Goal: Task Accomplishment & Management: Use online tool/utility

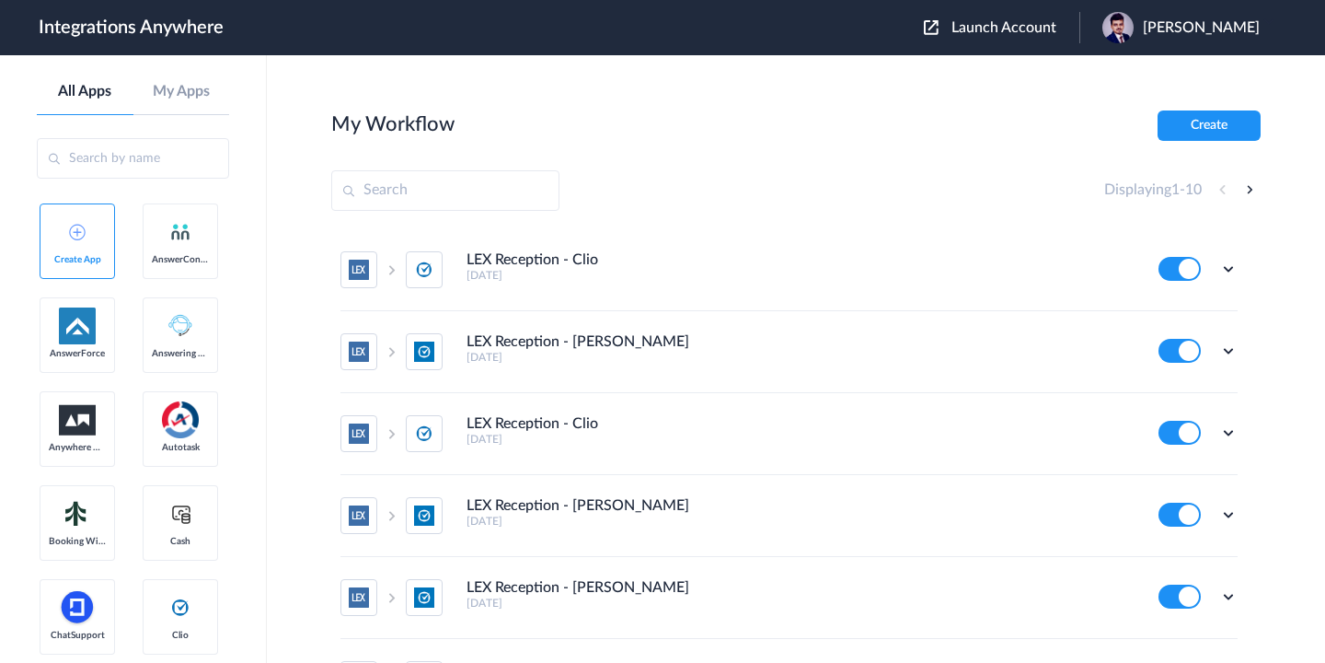
click at [153, 169] on input "text" at bounding box center [133, 158] width 192 height 40
click at [1212, 126] on button "Create" at bounding box center [1209, 125] width 103 height 30
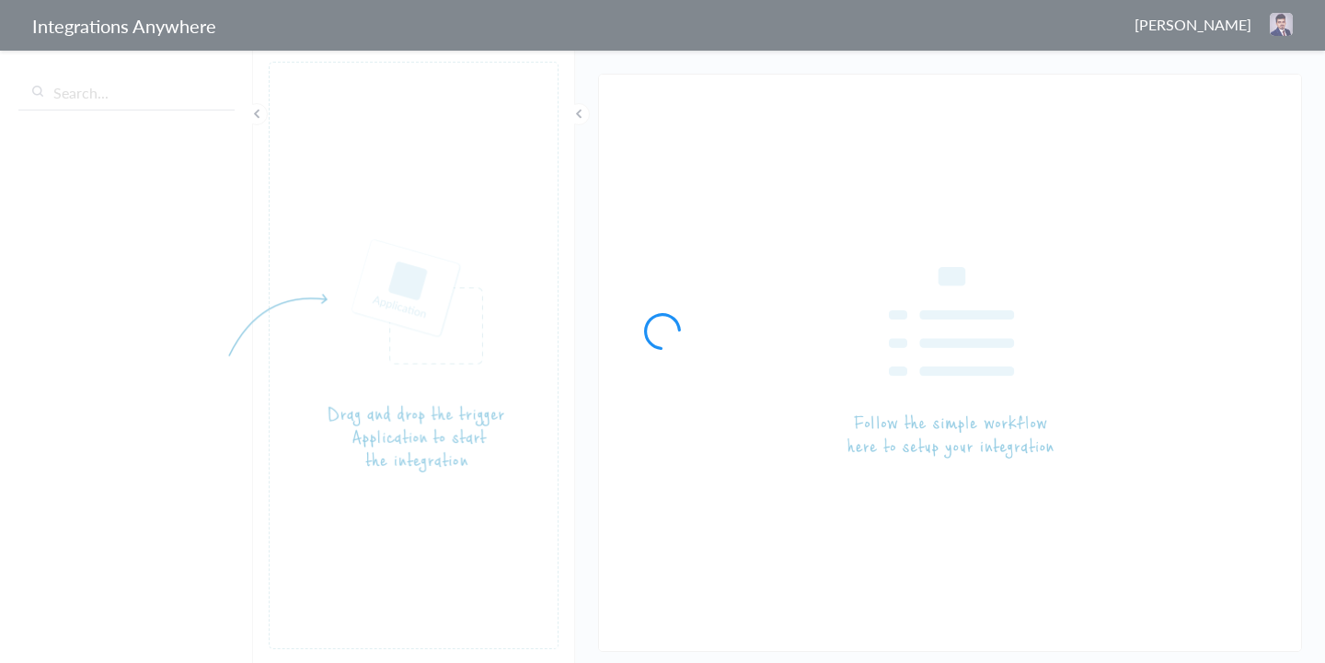
click at [111, 98] on div at bounding box center [662, 331] width 1325 height 663
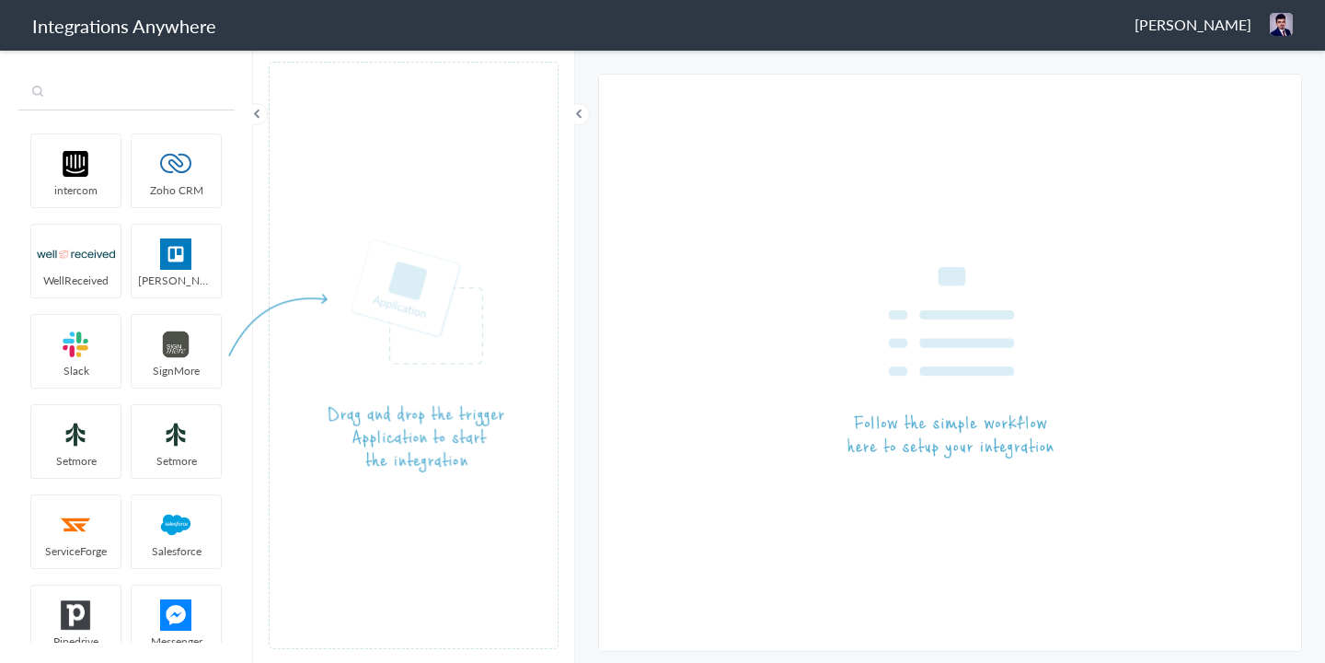
click at [73, 95] on input "text" at bounding box center [126, 92] width 216 height 35
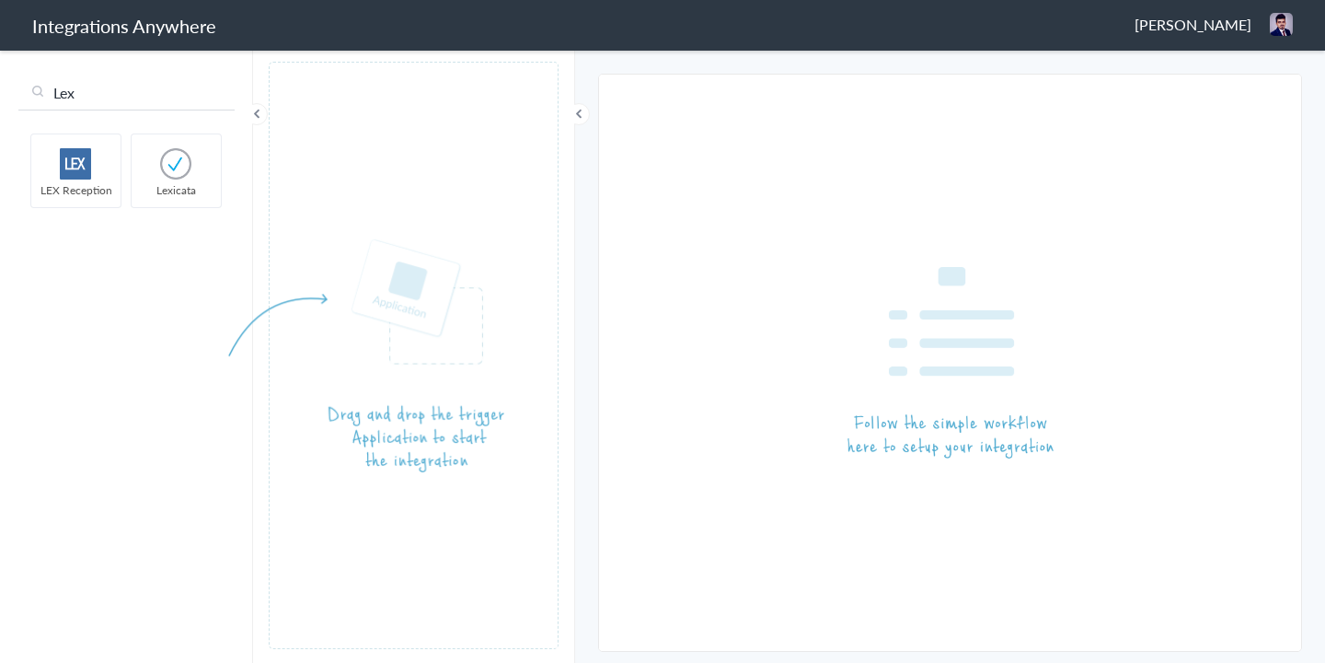
type input "Lex"
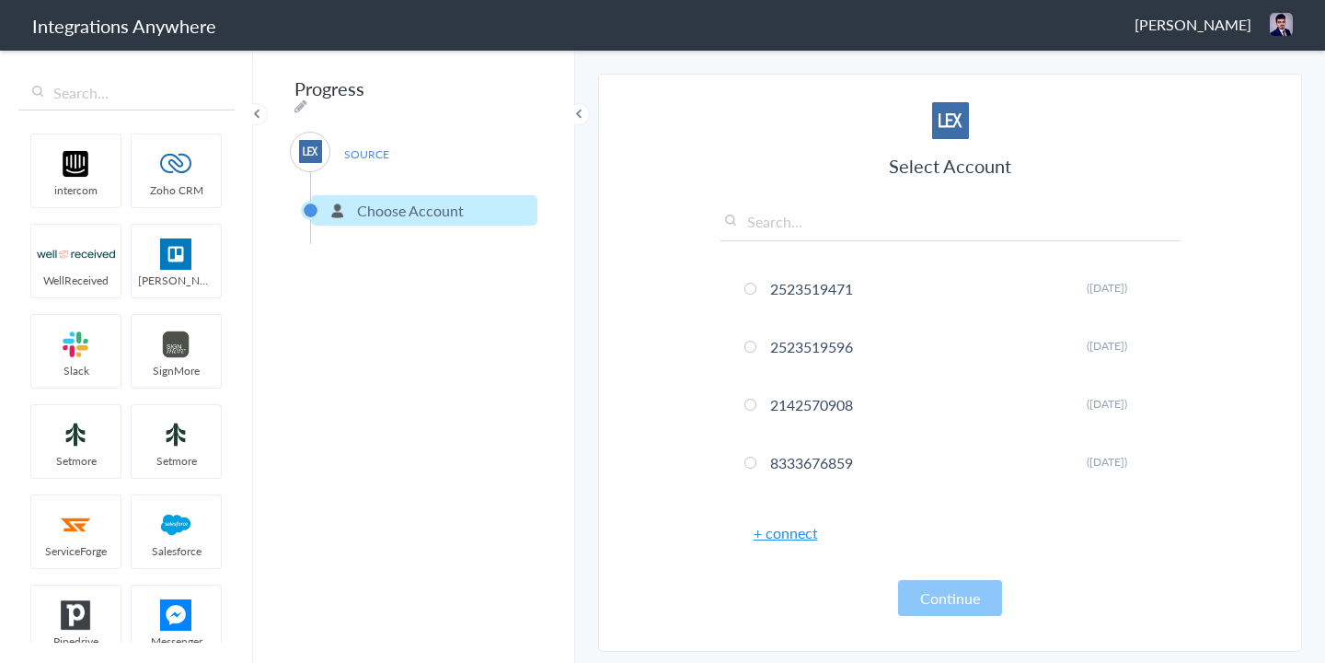
drag, startPoint x: 62, startPoint y: 174, endPoint x: 909, endPoint y: 3, distance: 864.8
click at [810, 221] on input "text" at bounding box center [951, 226] width 460 height 30
paste input "2816576389"
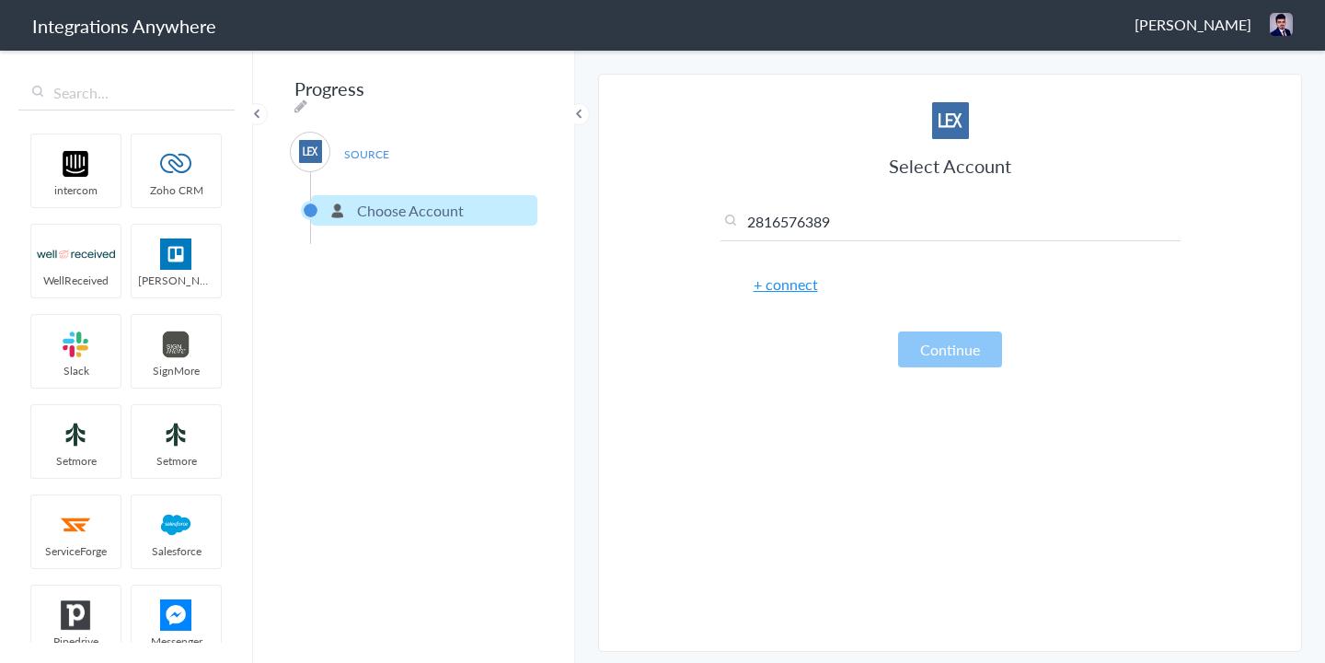
type input "2816576389"
click at [787, 290] on link "+ connect" at bounding box center [786, 283] width 64 height 21
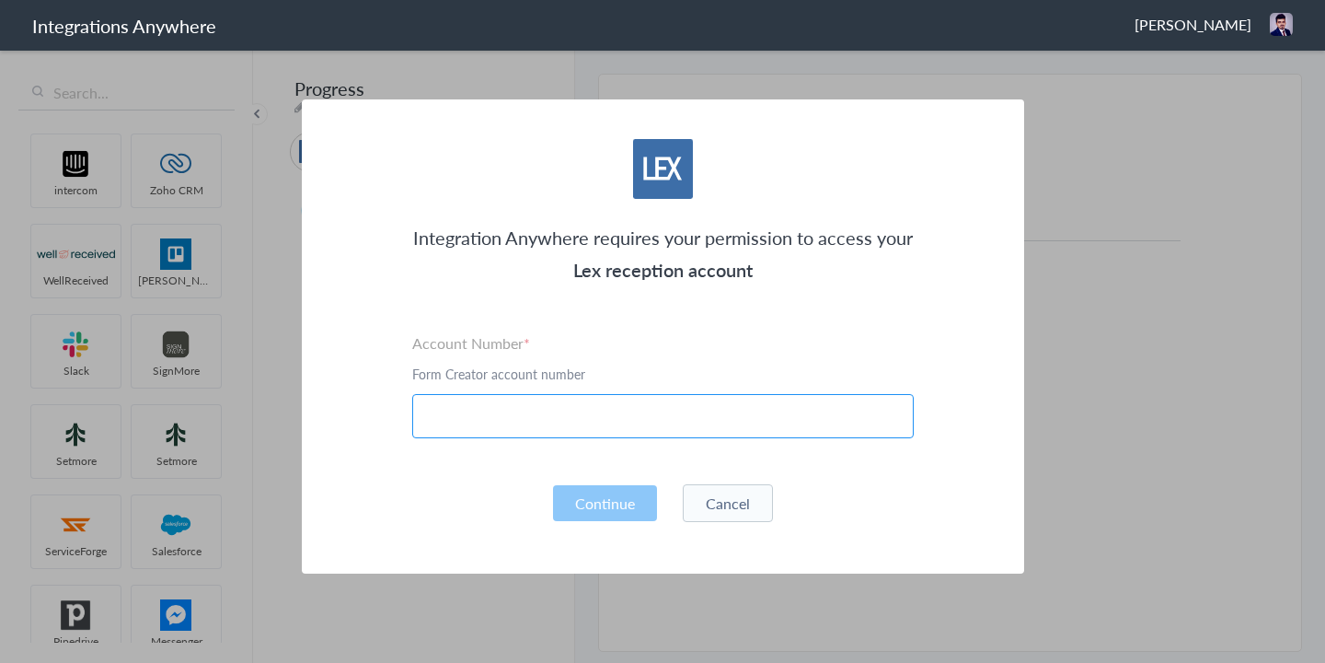
click at [632, 423] on input "text" at bounding box center [663, 416] width 502 height 44
paste input "2816576389"
type input "2816576389"
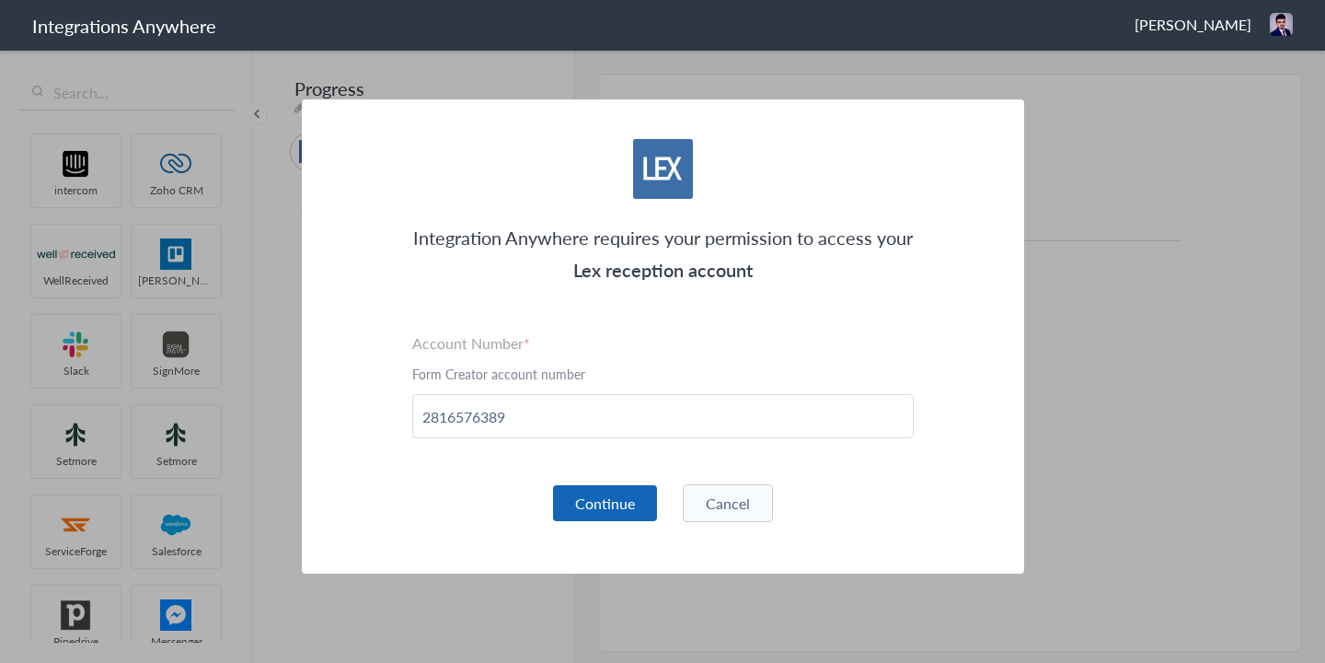
click at [596, 495] on button "Continue" at bounding box center [605, 503] width 104 height 36
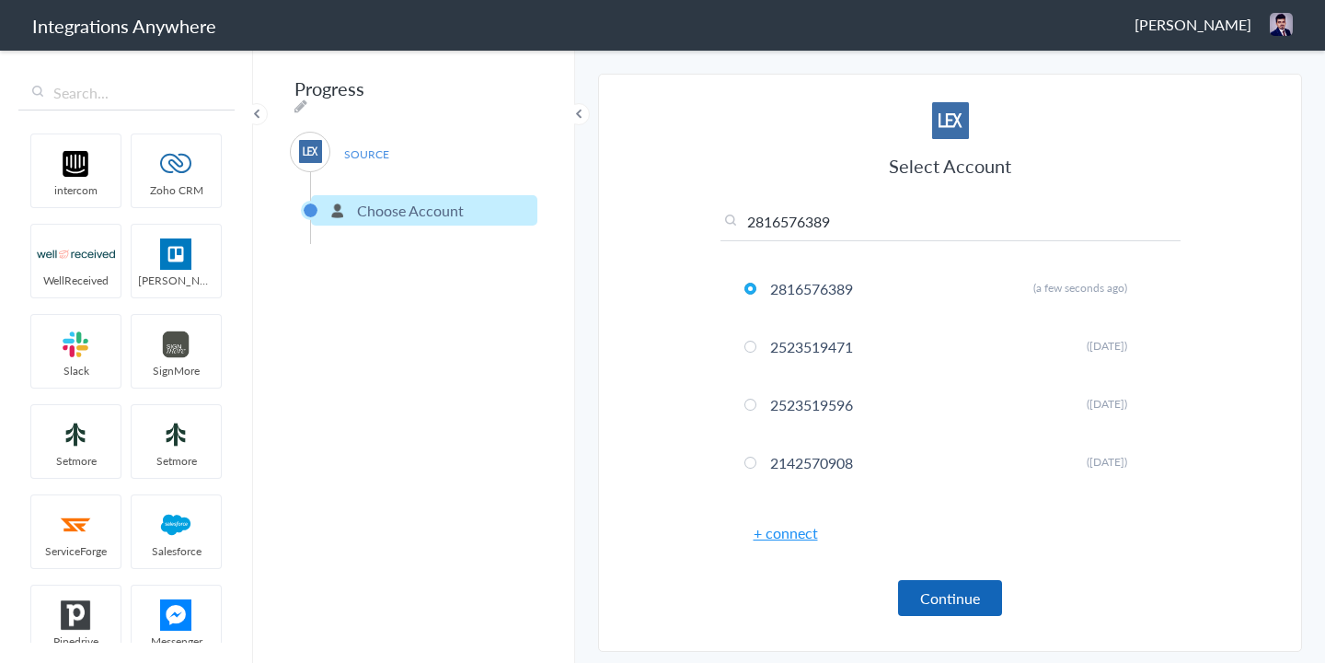
click at [948, 601] on button "Continue" at bounding box center [950, 598] width 104 height 36
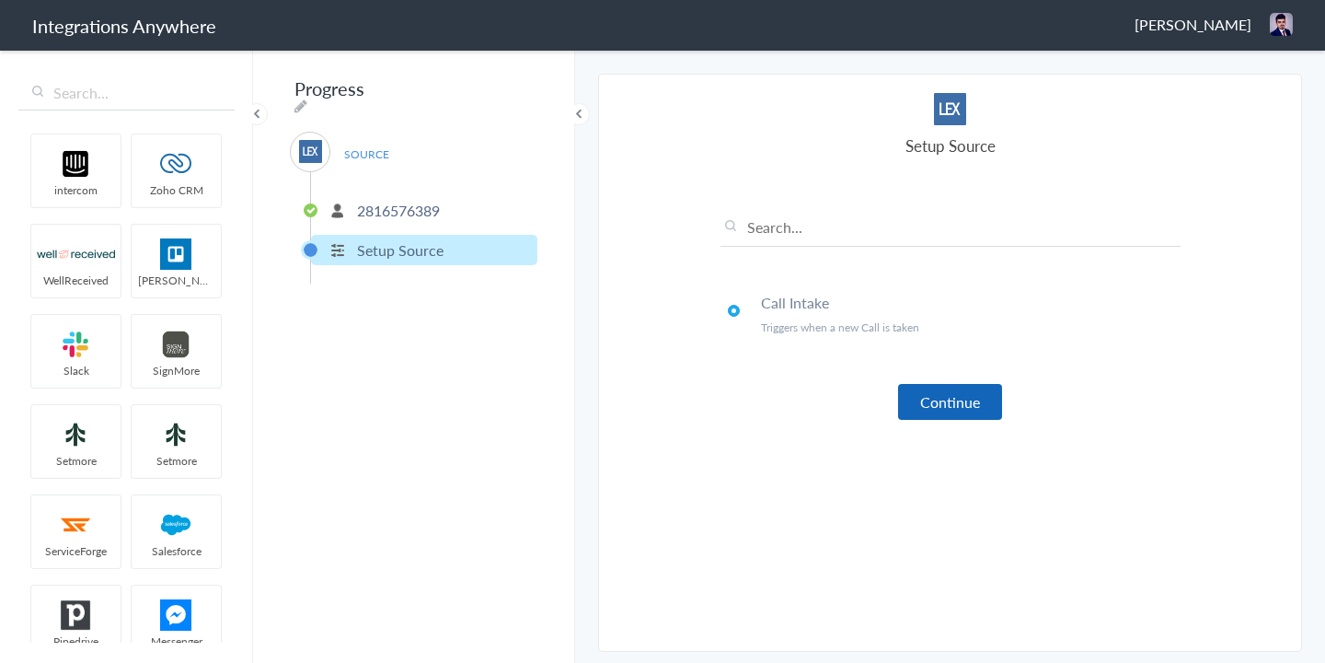
click at [961, 399] on button "Continue" at bounding box center [950, 402] width 104 height 36
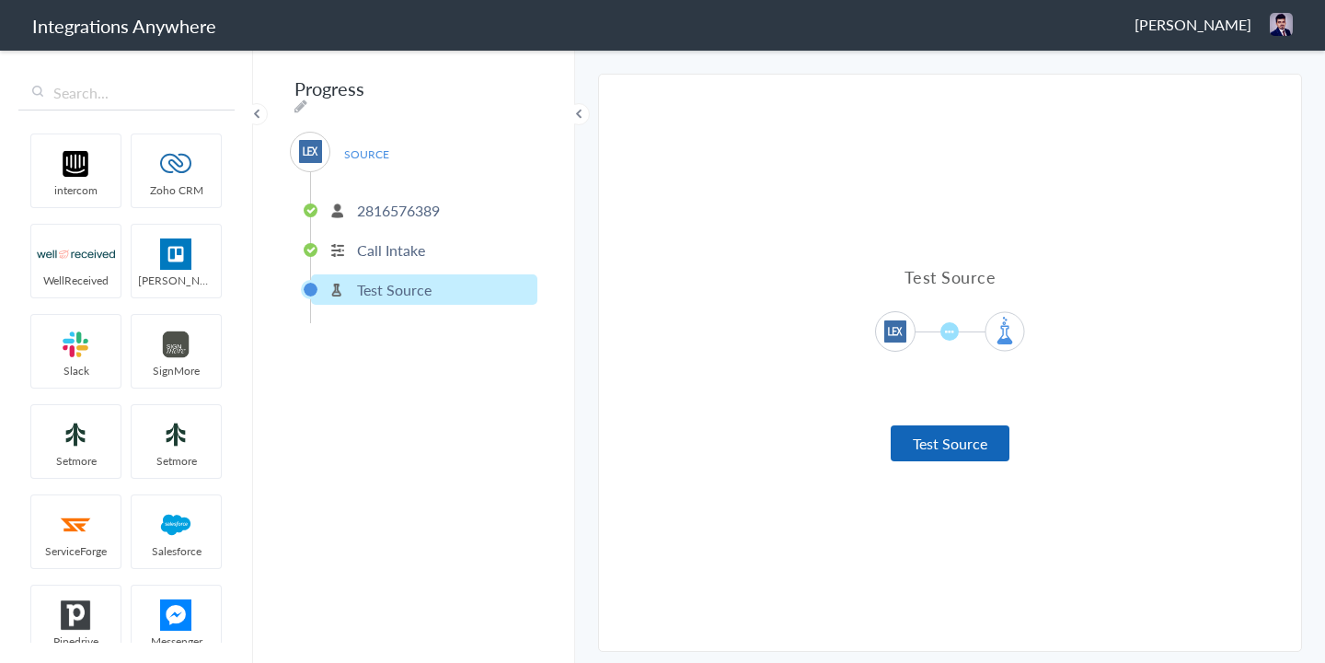
click at [947, 440] on button "Test Source" at bounding box center [950, 443] width 119 height 36
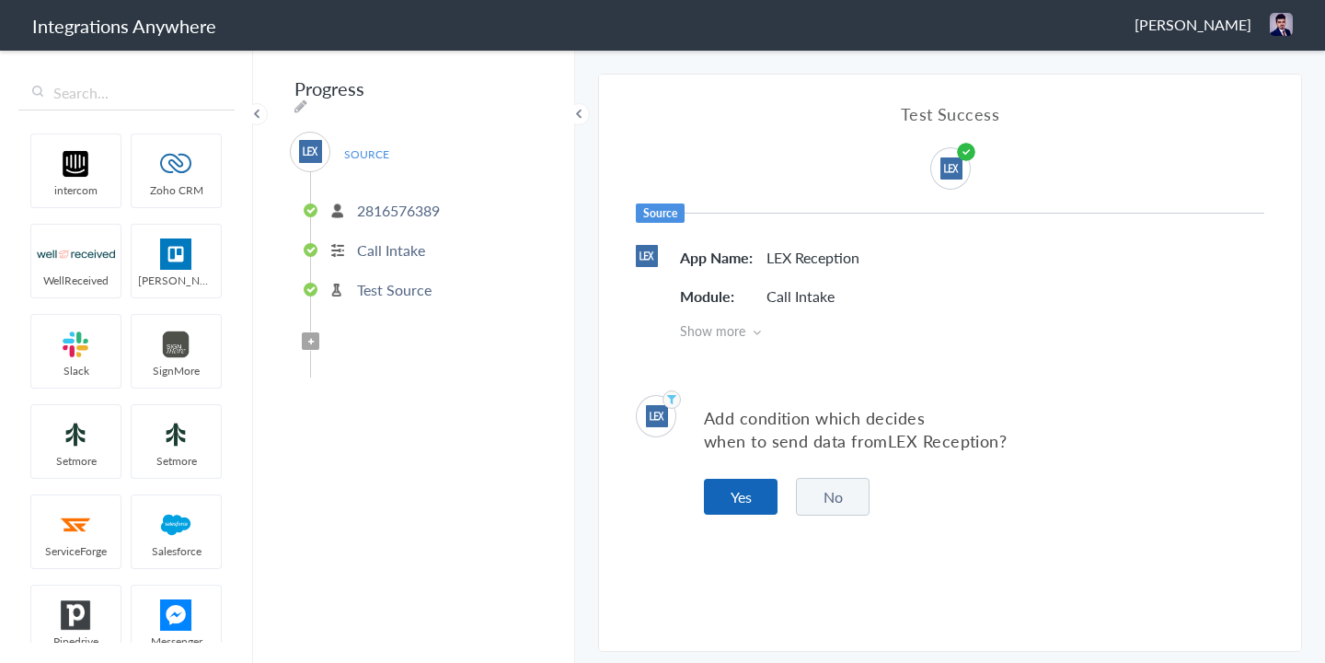
click at [759, 495] on button "Yes" at bounding box center [741, 497] width 74 height 36
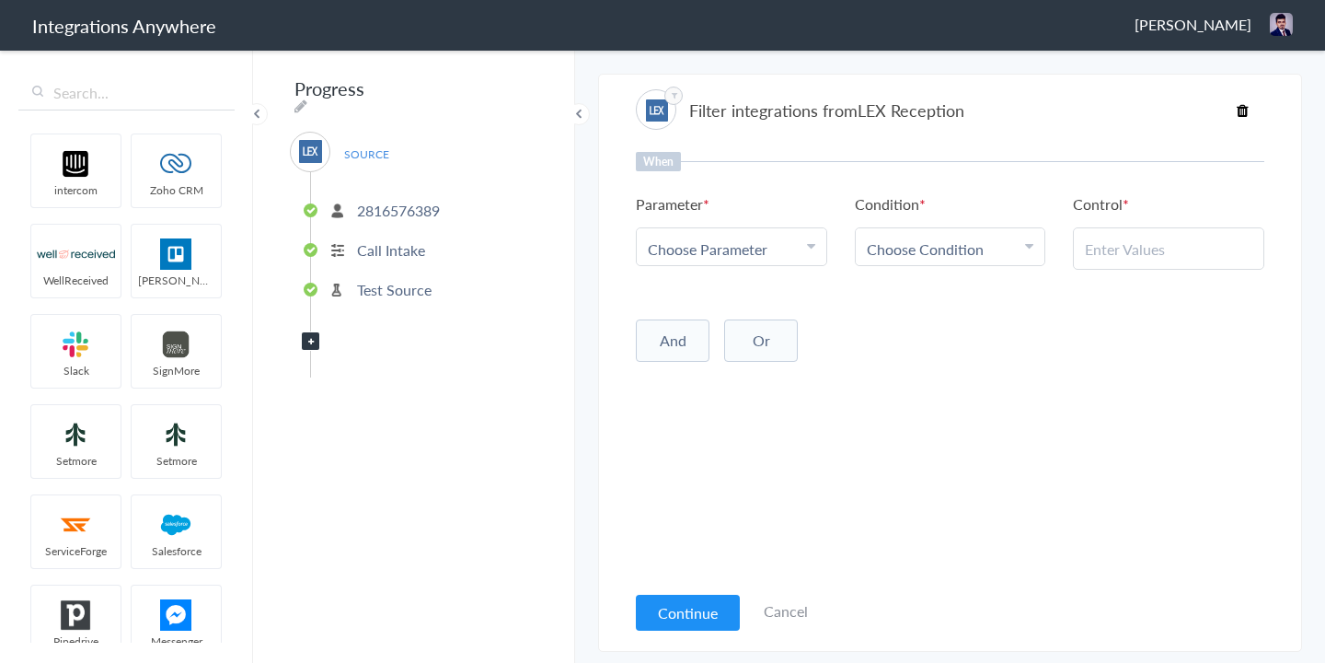
click at [385, 282] on p "Test Source" at bounding box center [394, 289] width 75 height 21
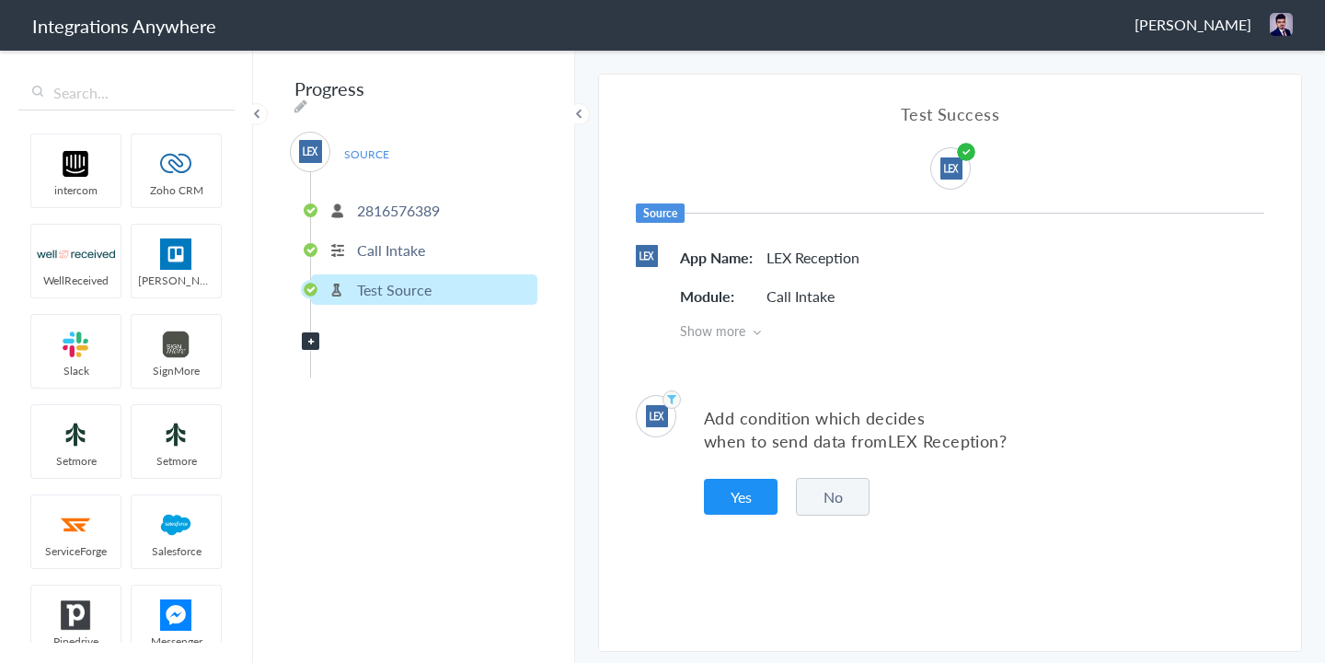
click at [800, 485] on button "No" at bounding box center [833, 497] width 74 height 38
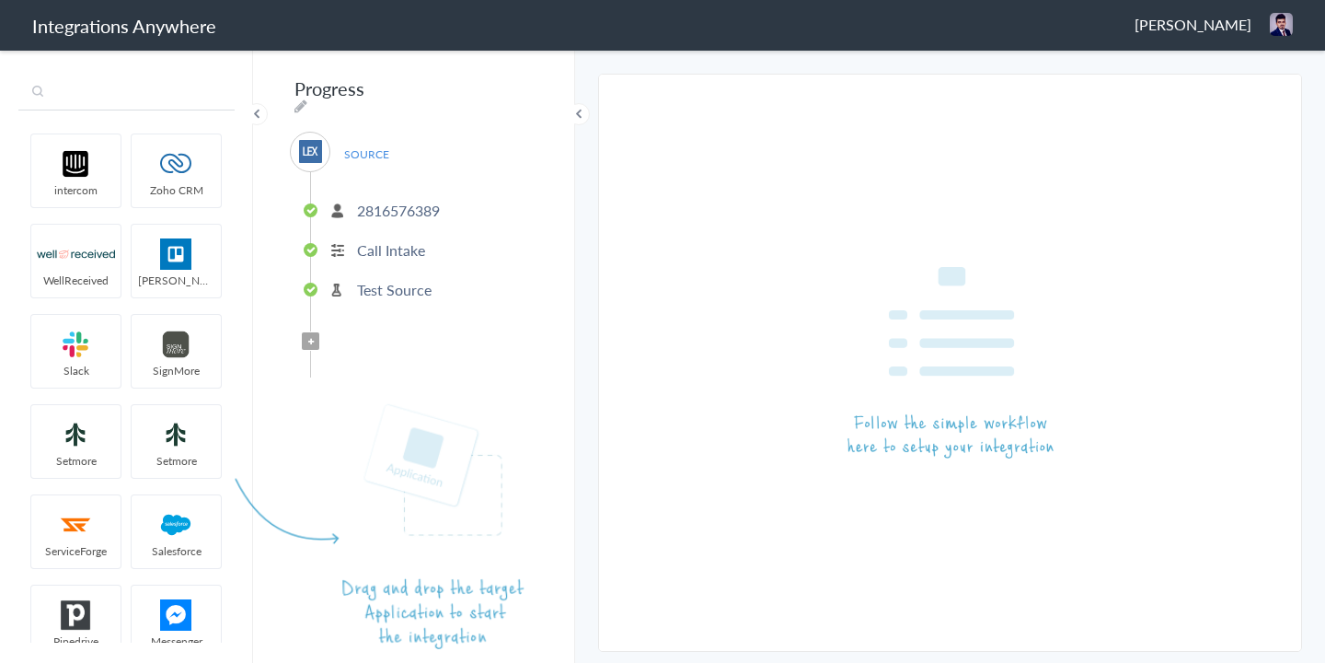
click at [75, 98] on input "text" at bounding box center [126, 92] width 216 height 35
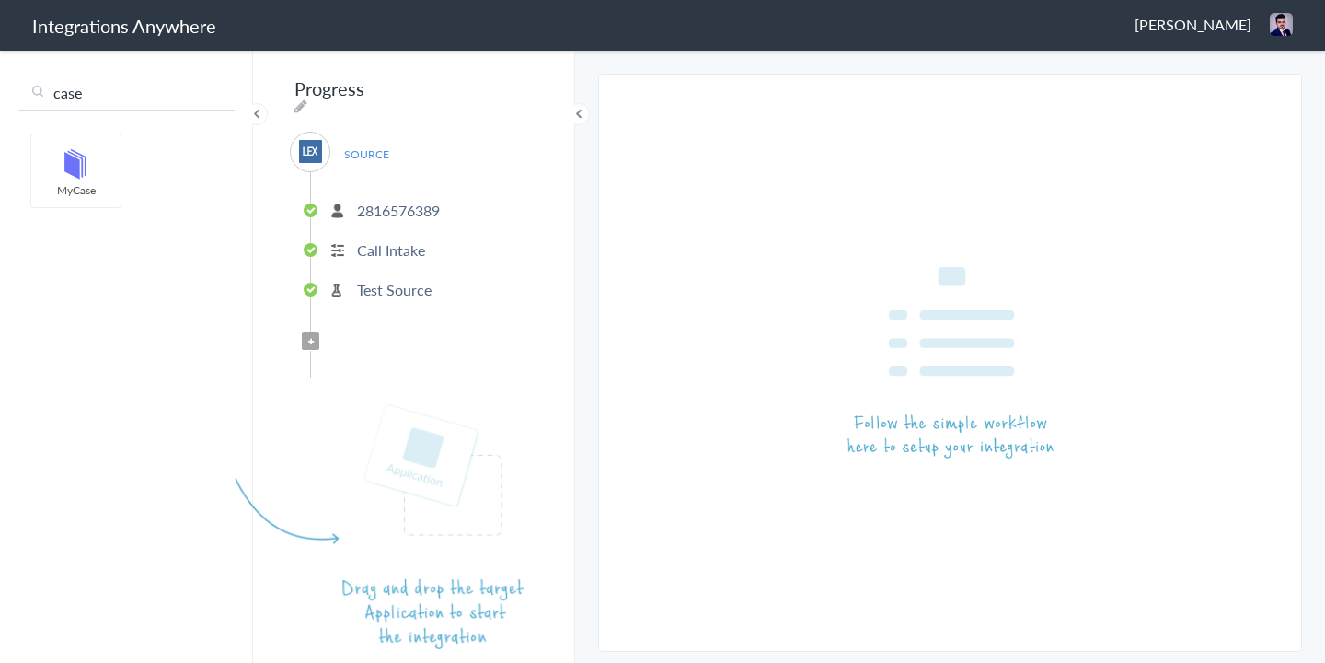
type input "case"
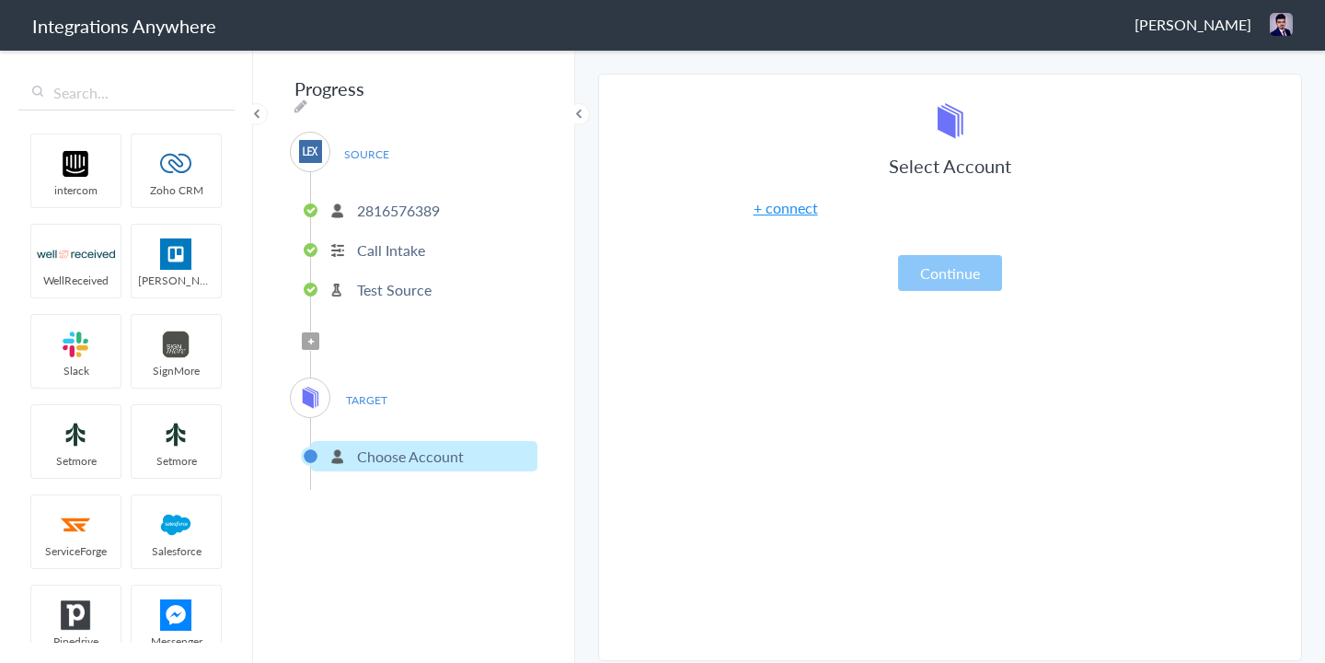
drag, startPoint x: 75, startPoint y: 172, endPoint x: 513, endPoint y: 384, distance: 485.8
click at [778, 212] on link "+ connect" at bounding box center [786, 207] width 64 height 21
click at [418, 279] on p "Test Source" at bounding box center [394, 289] width 75 height 21
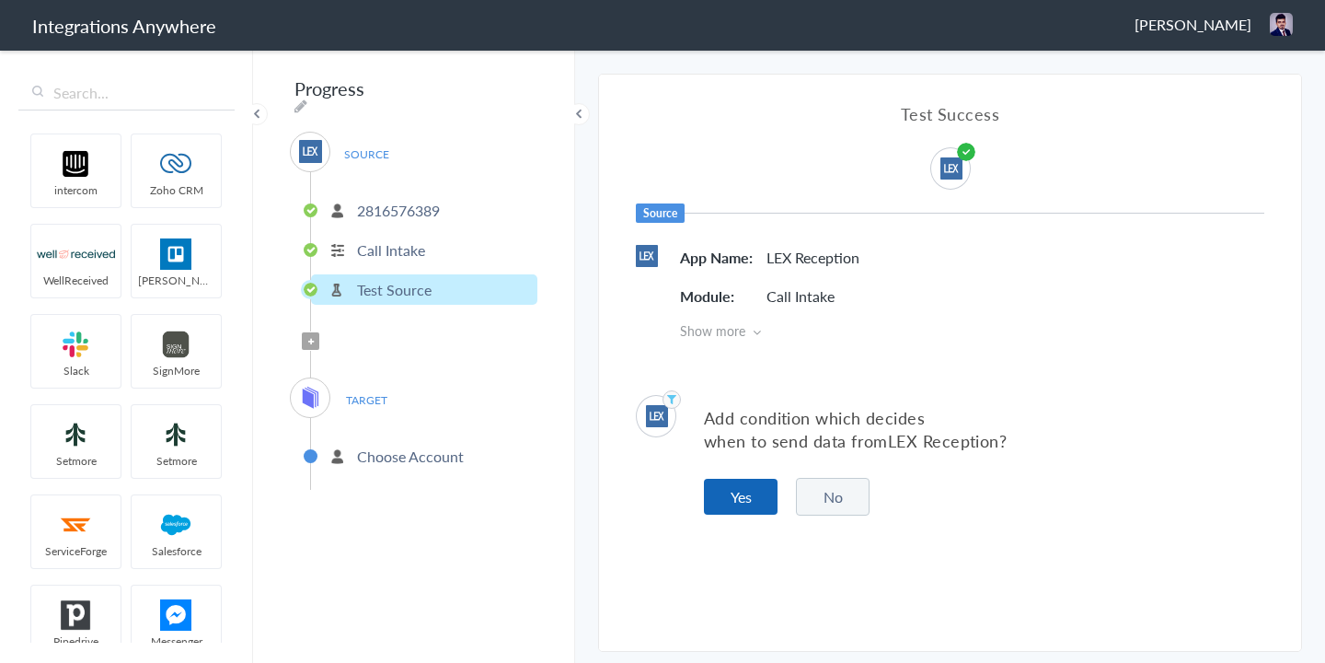
click at [748, 502] on button "Yes" at bounding box center [741, 497] width 74 height 36
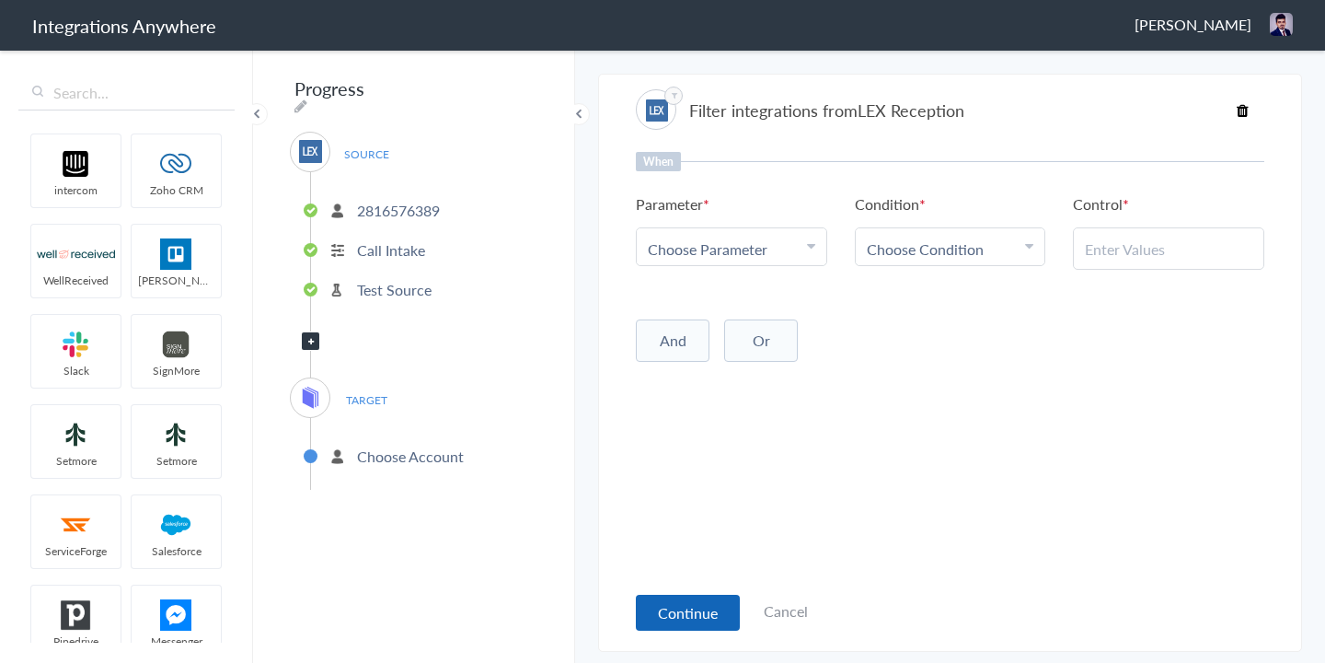
click at [697, 628] on button "Continue" at bounding box center [688, 613] width 104 height 36
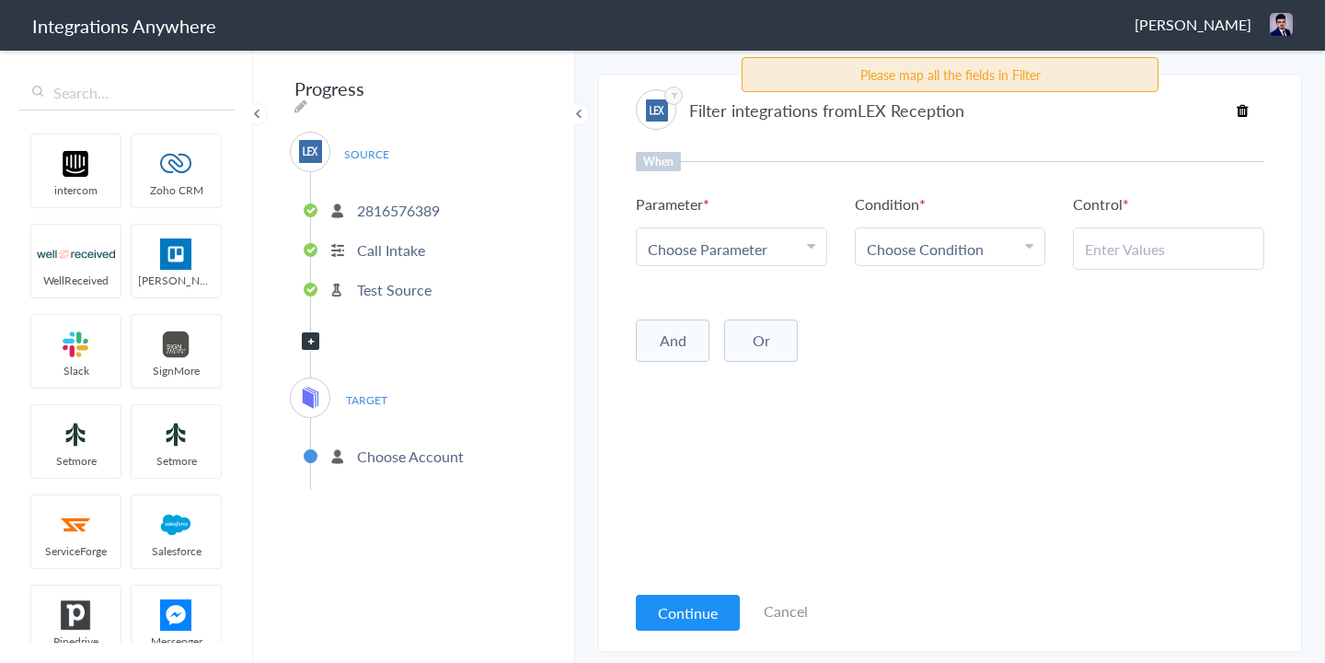
click at [790, 609] on link "Cancel" at bounding box center [786, 610] width 44 height 21
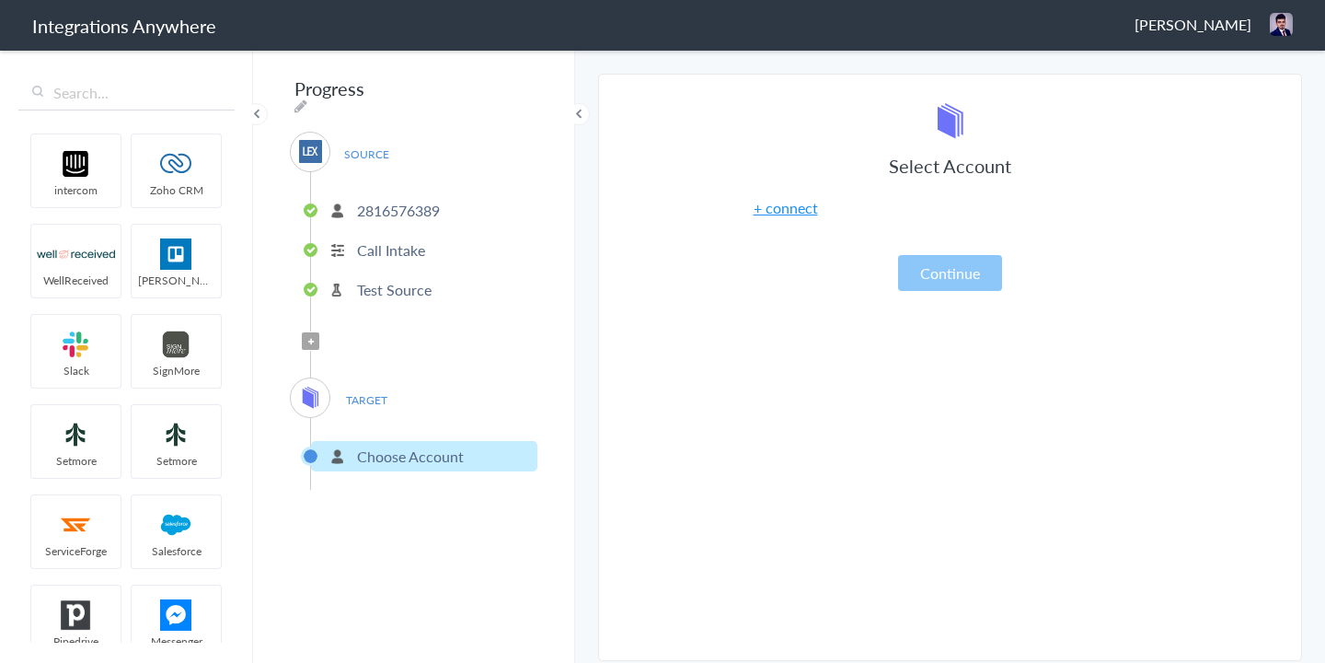
click at [385, 146] on span "SOURCE" at bounding box center [366, 154] width 70 height 25
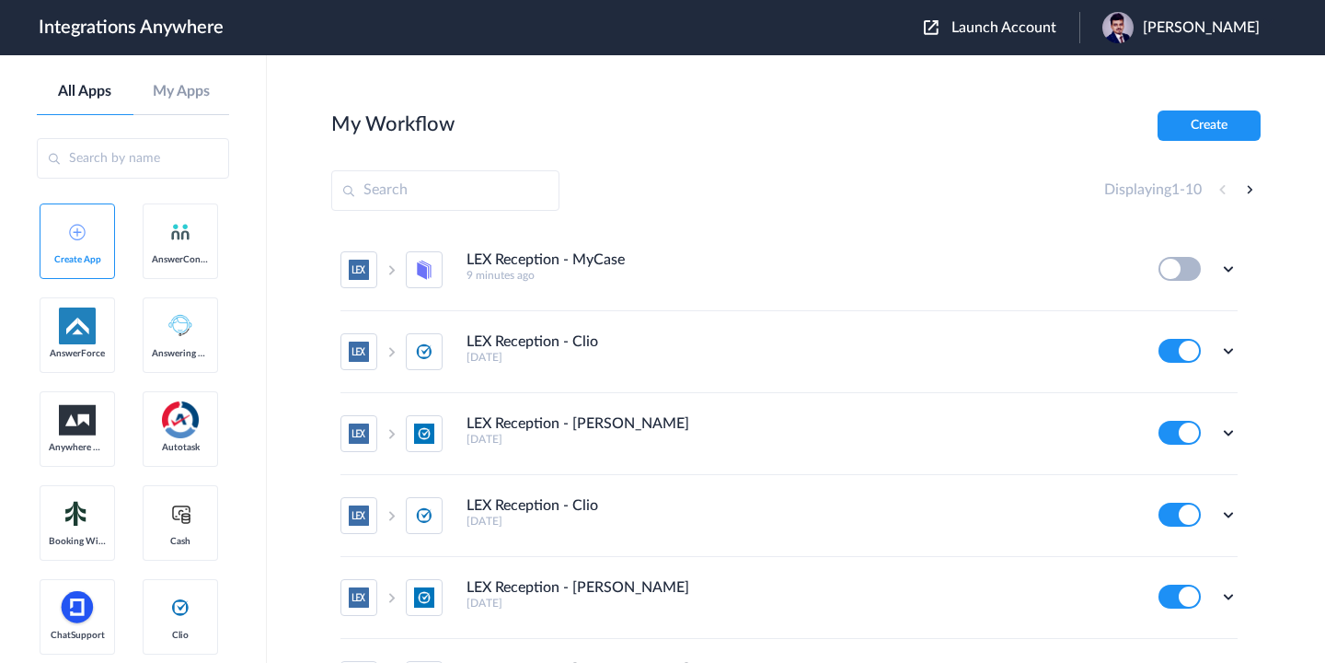
click at [987, 33] on span "Launch Account" at bounding box center [1004, 27] width 105 height 15
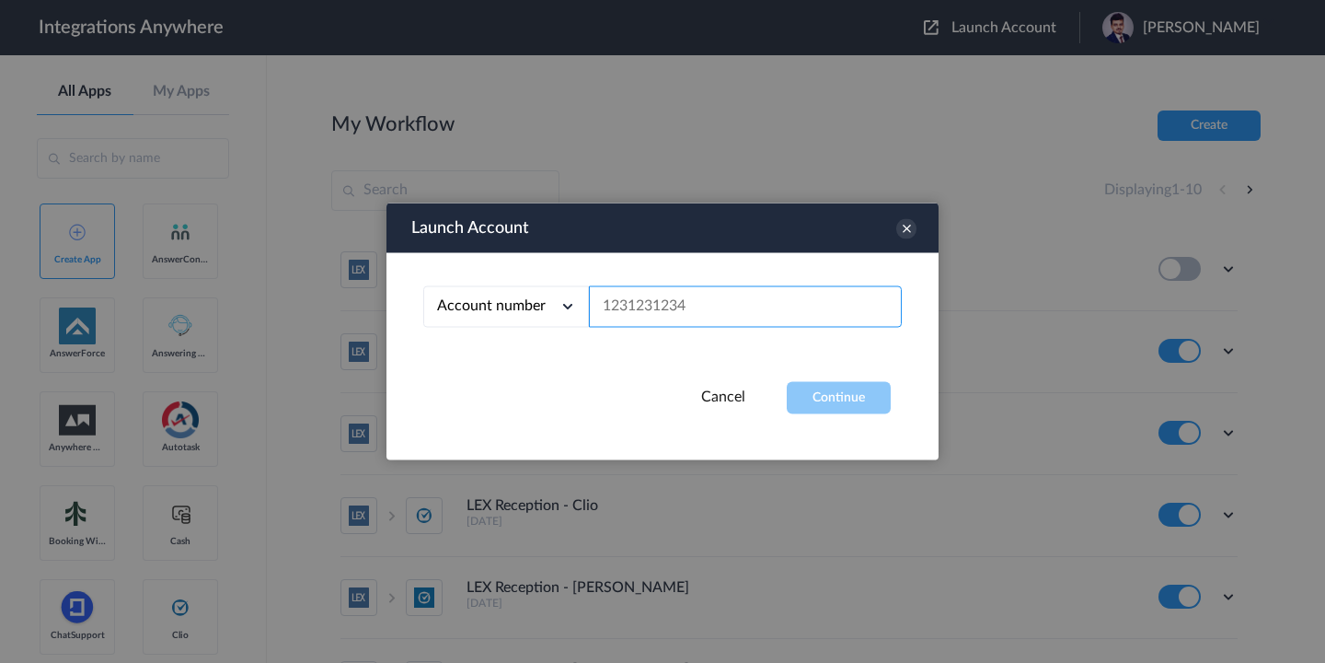
click at [700, 305] on input "text" at bounding box center [745, 306] width 313 height 41
paste input "2816576389"
type input "2816576389"
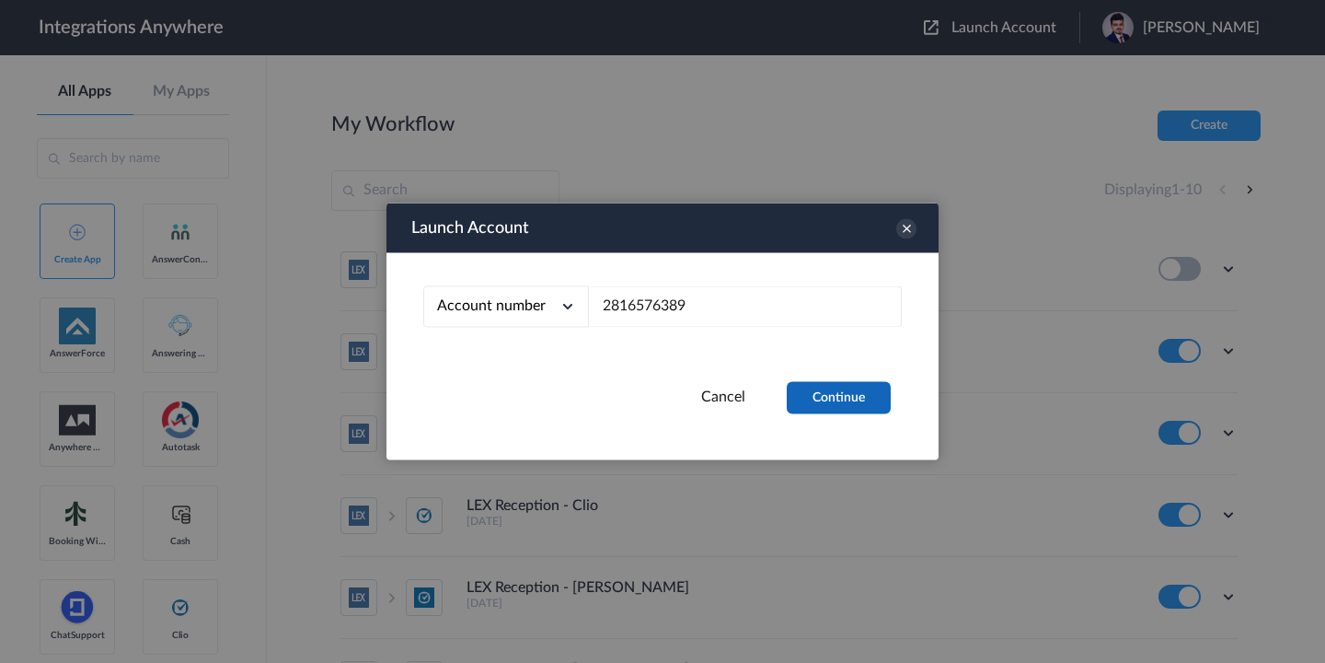
click at [836, 397] on button "Continue" at bounding box center [839, 398] width 104 height 32
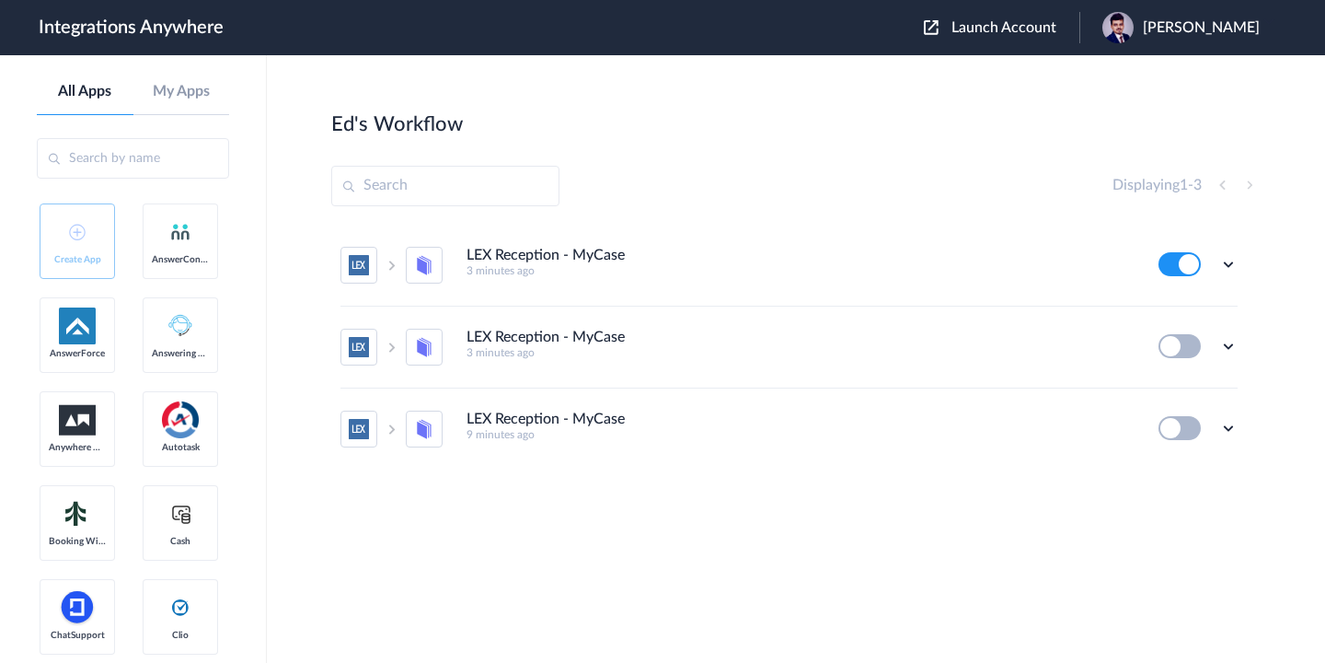
click at [1243, 343] on ul "LEX Reception - MyCase 3 minutes ago Edit Task history Delete LEX Reception - M…" at bounding box center [789, 347] width 916 height 245
click at [1228, 342] on icon at bounding box center [1229, 346] width 18 height 18
click at [1197, 450] on li "Delete" at bounding box center [1178, 457] width 120 height 34
click at [1219, 462] on li "Are you sure?" at bounding box center [1178, 465] width 120 height 50
click at [1232, 341] on icon at bounding box center [1229, 346] width 18 height 18
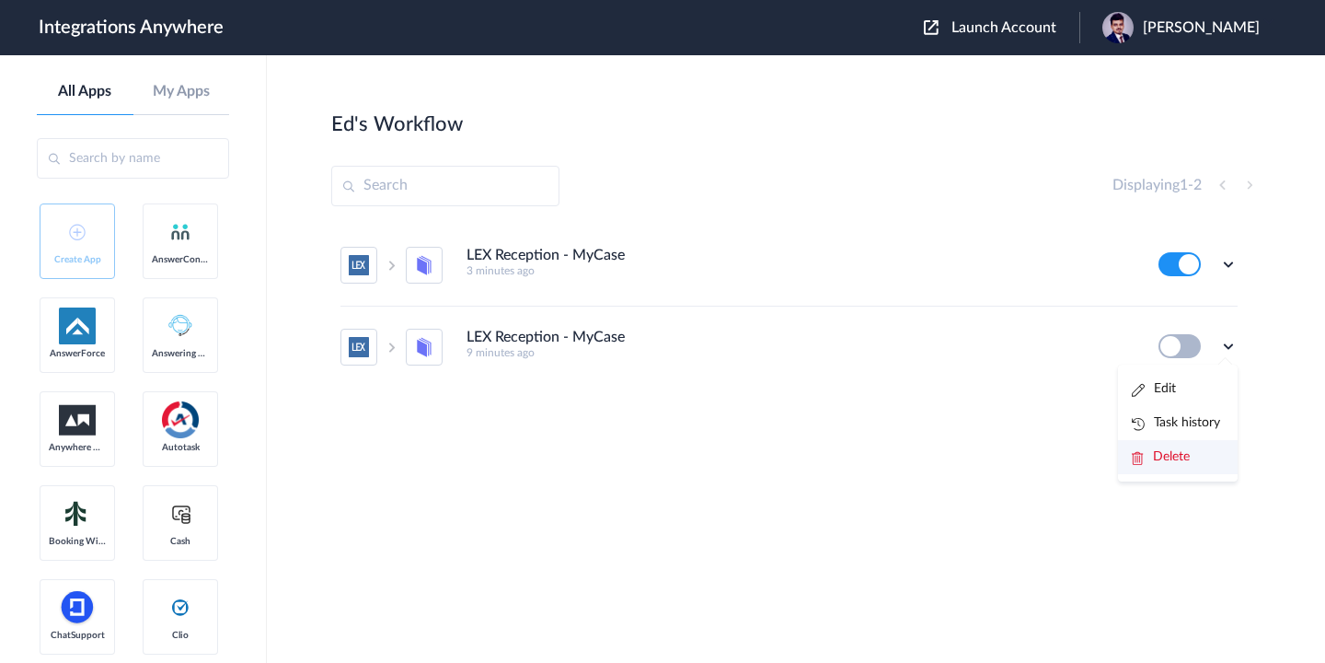
click at [1145, 455] on link "Delete" at bounding box center [1161, 456] width 58 height 13
click at [1156, 450] on span "Are you sure?" at bounding box center [1164, 464] width 65 height 29
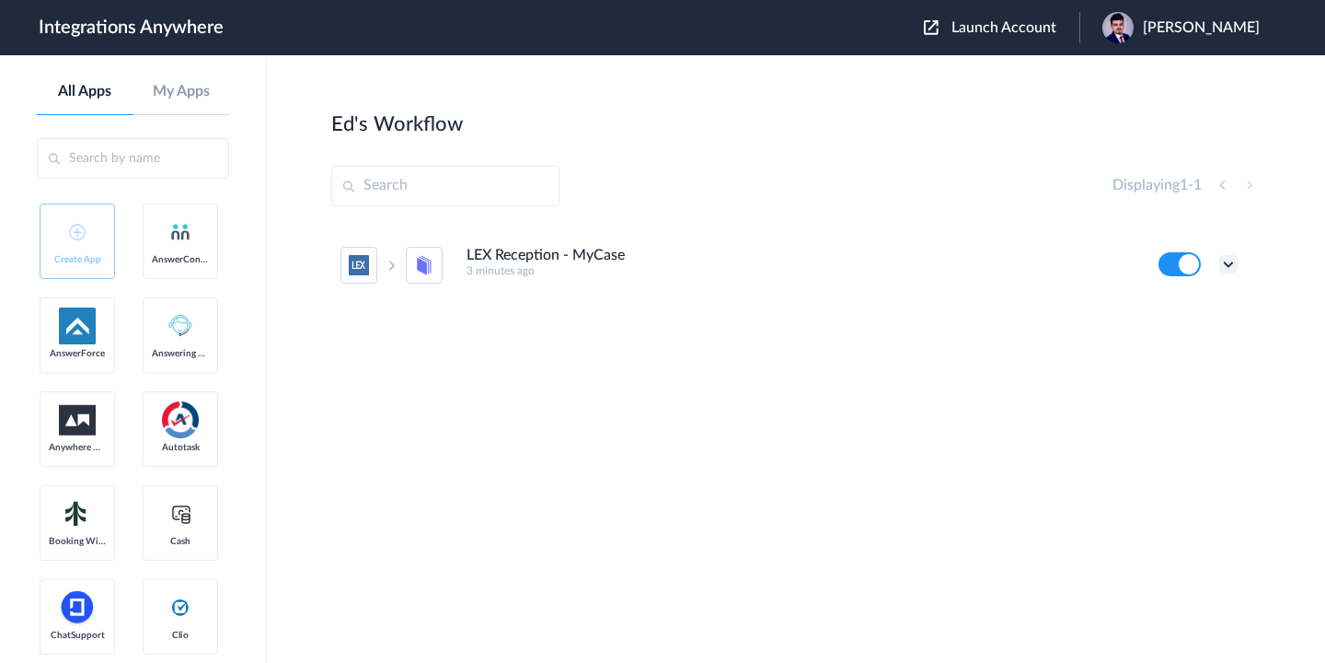
click at [1230, 261] on icon at bounding box center [1229, 264] width 18 height 18
click at [1200, 298] on li "Edit" at bounding box center [1178, 307] width 120 height 34
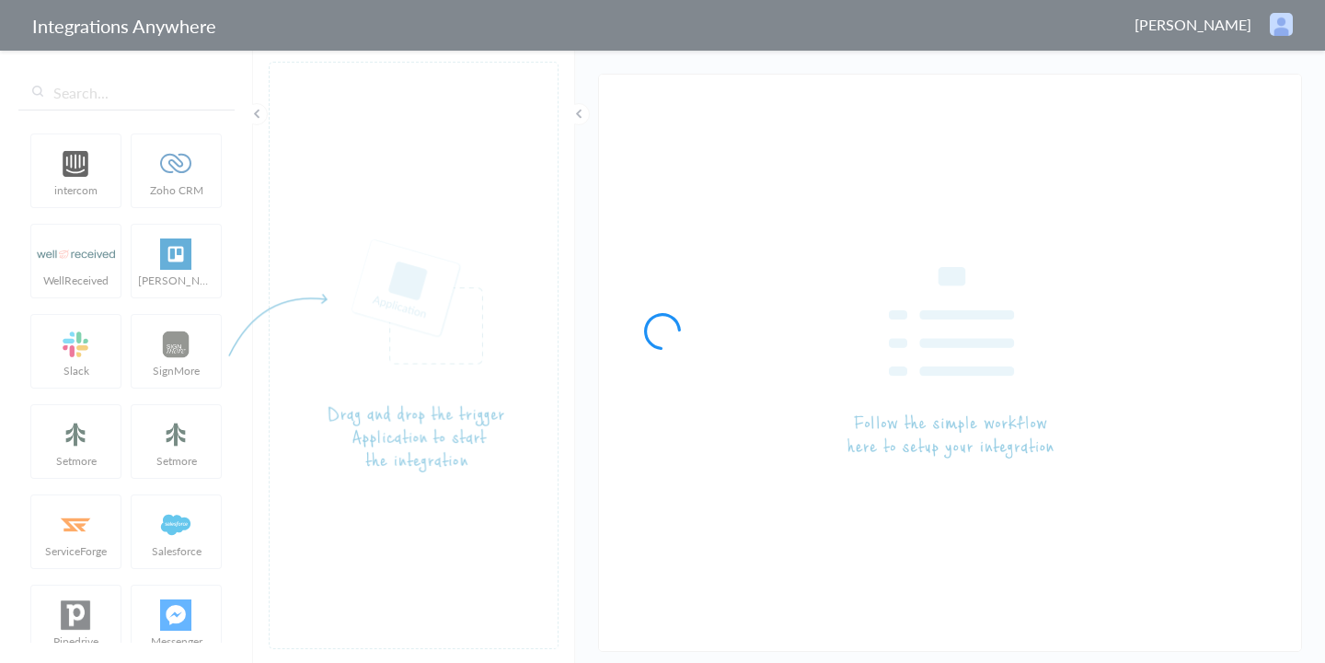
type input "LEX Reception - MyCase"
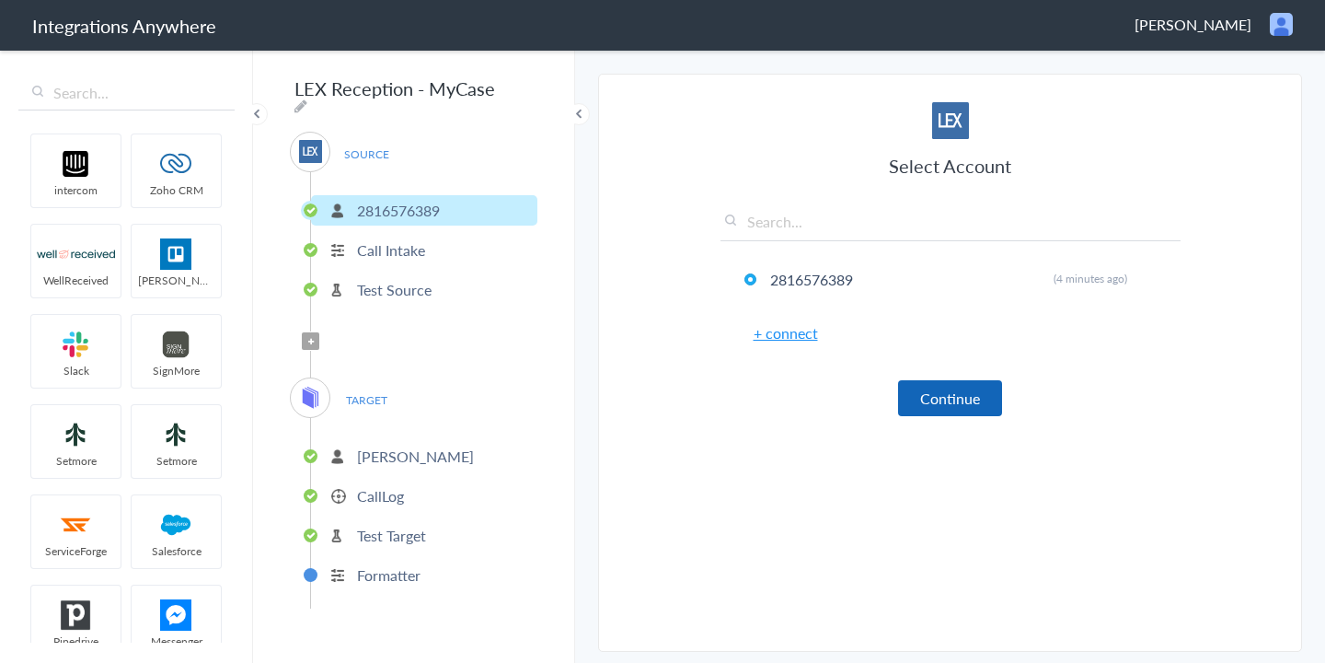
click at [961, 399] on button "Continue" at bounding box center [950, 398] width 104 height 36
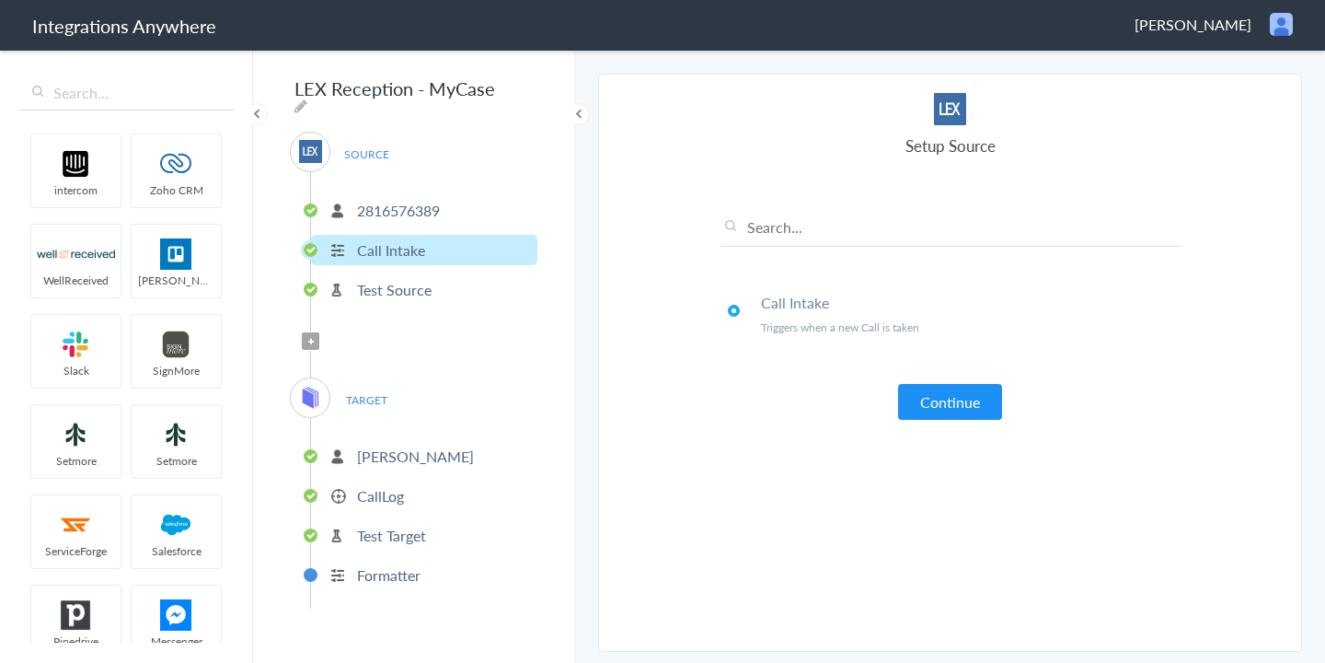
click at [961, 399] on button "Continue" at bounding box center [950, 402] width 104 height 36
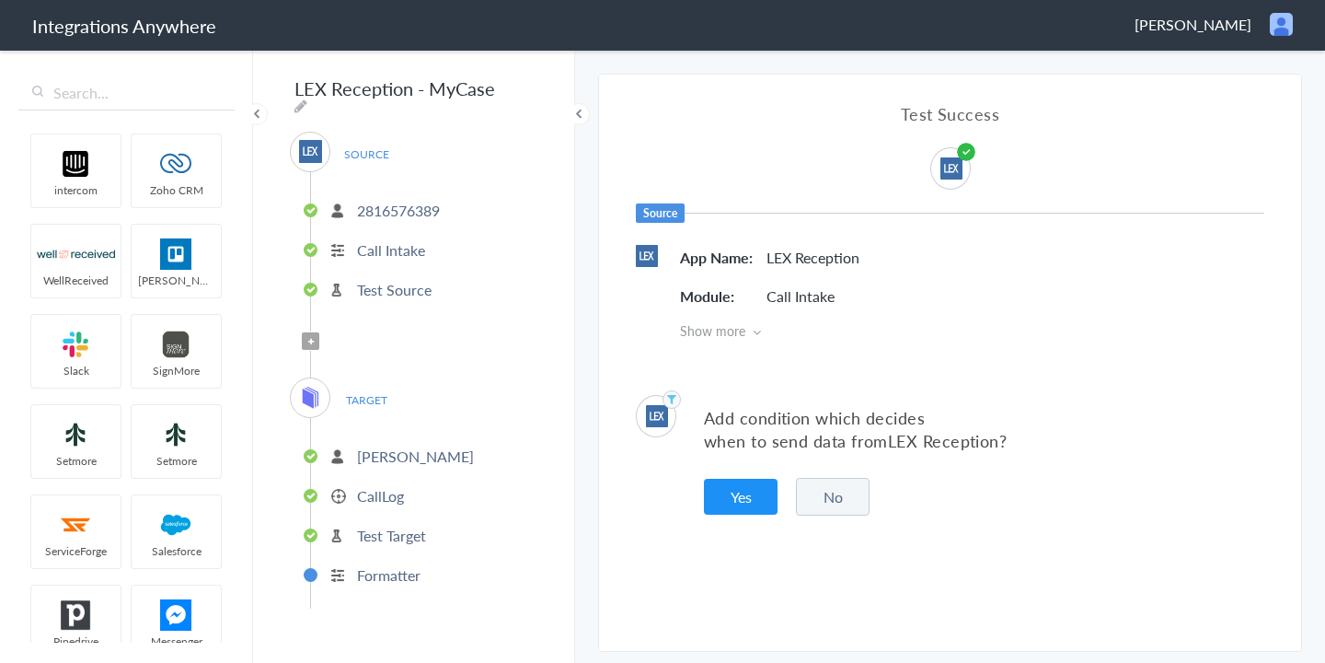
click at [854, 495] on button "No" at bounding box center [833, 497] width 74 height 38
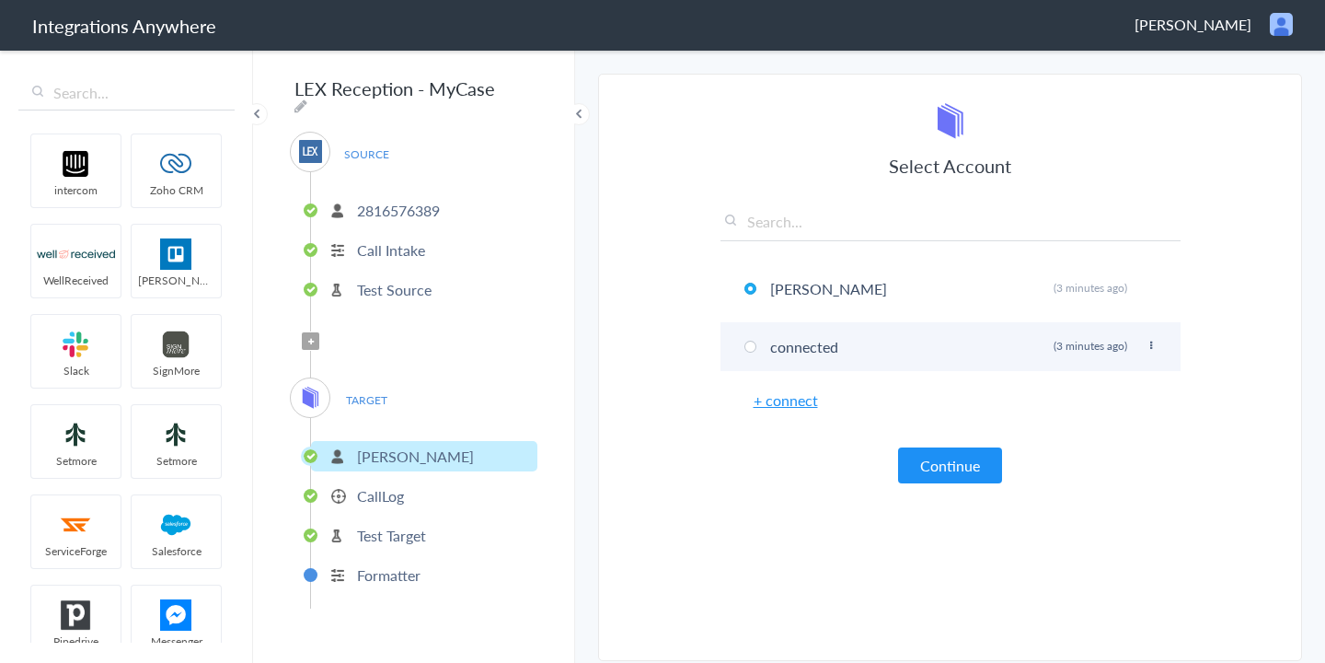
click at [1148, 344] on icon at bounding box center [1151, 346] width 11 height 10
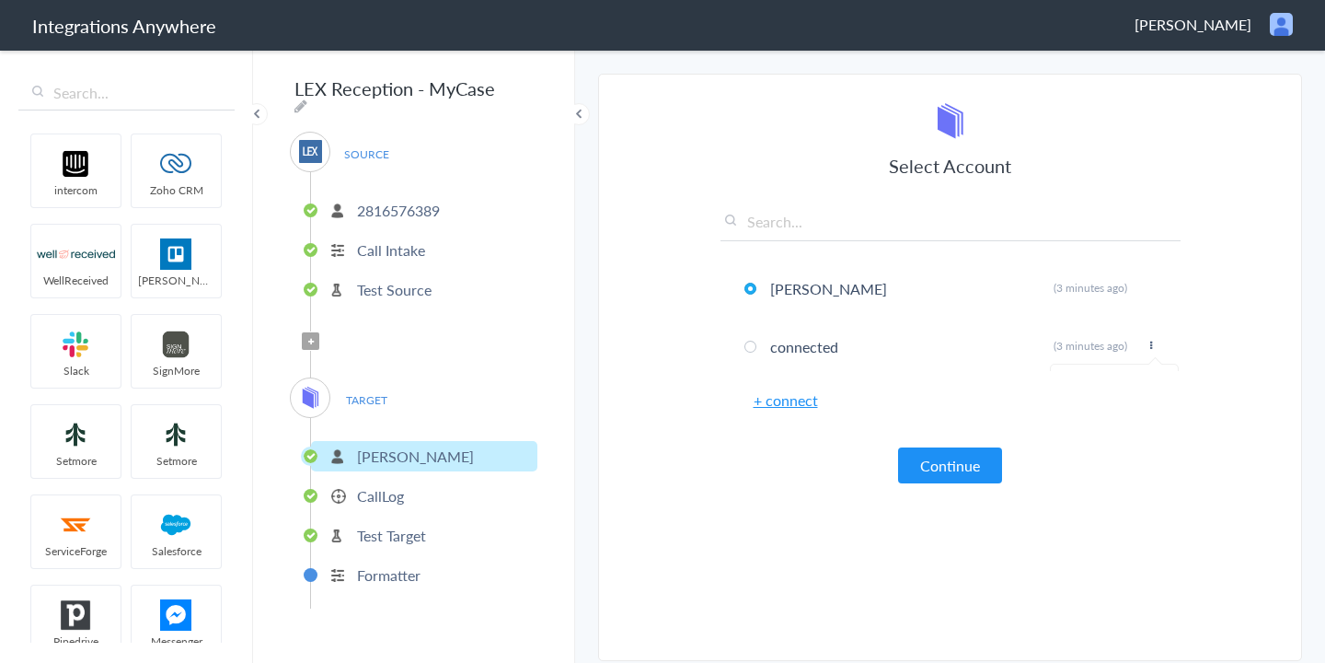
click at [1223, 331] on section "Select Account 2816576389 Rename Delete (4 minutes ago) + connect Continue Setu…" at bounding box center [950, 367] width 704 height 587
click at [990, 465] on button "Continue" at bounding box center [950, 465] width 104 height 36
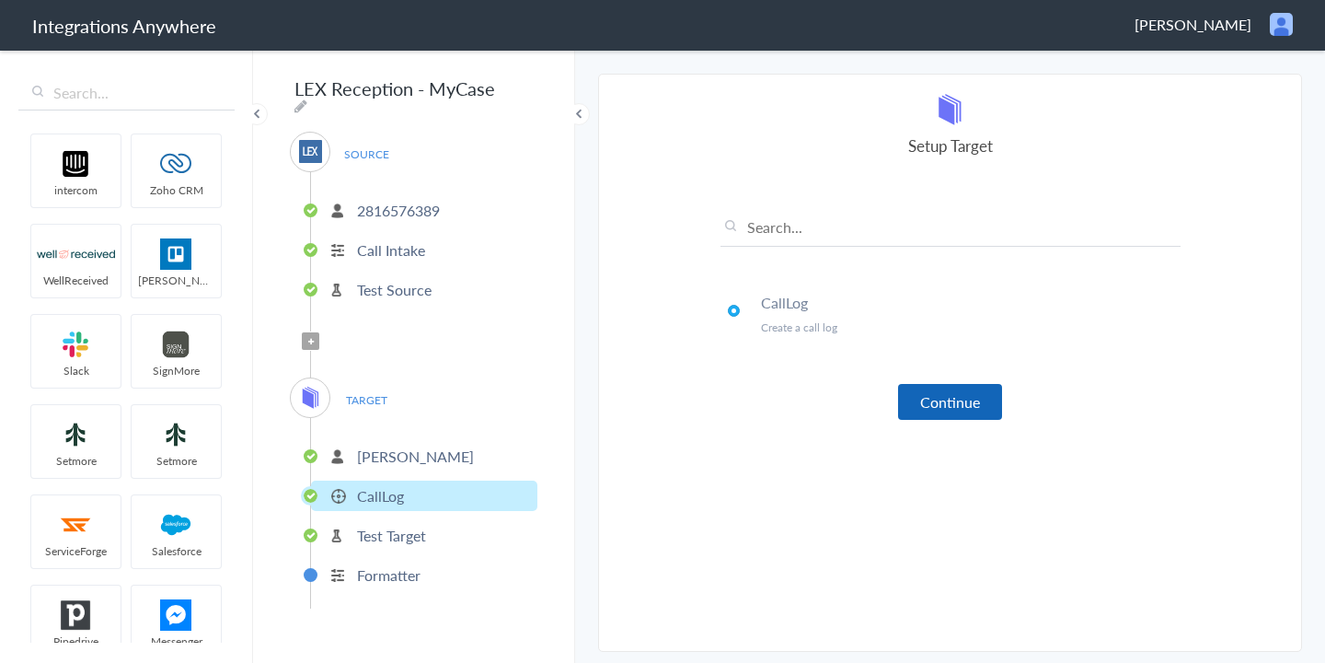
click at [937, 409] on button "Continue" at bounding box center [950, 402] width 104 height 36
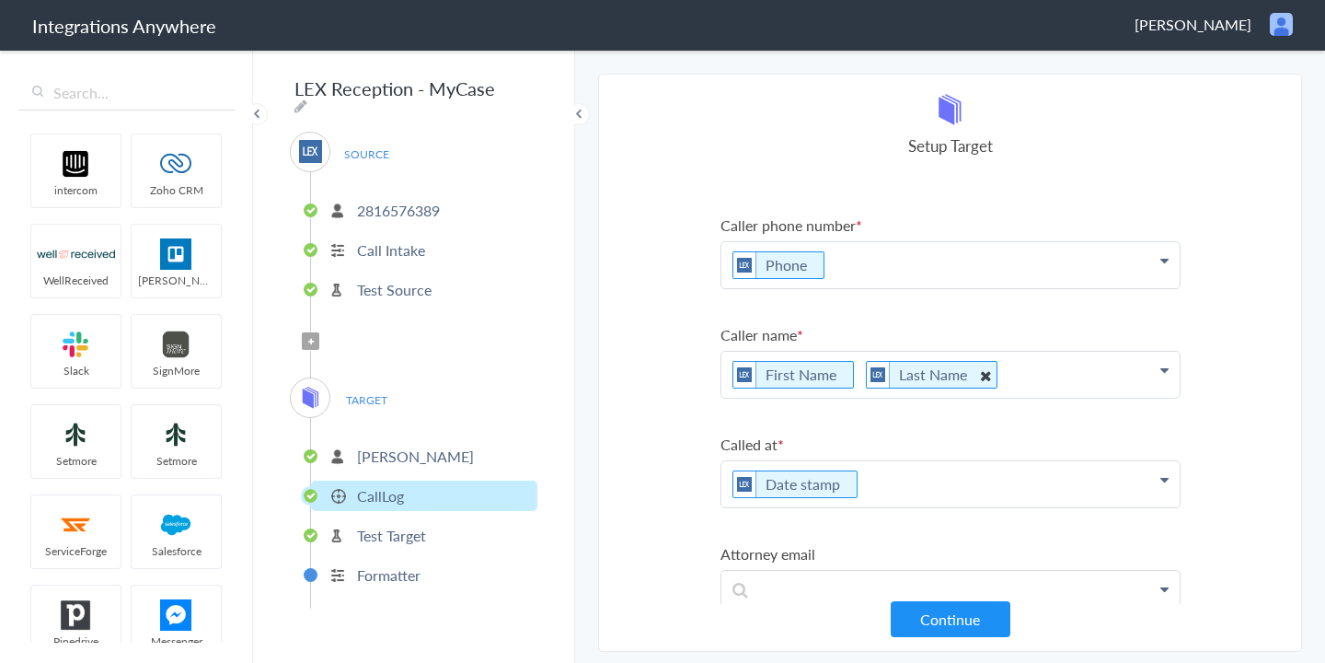
scroll to position [228, 0]
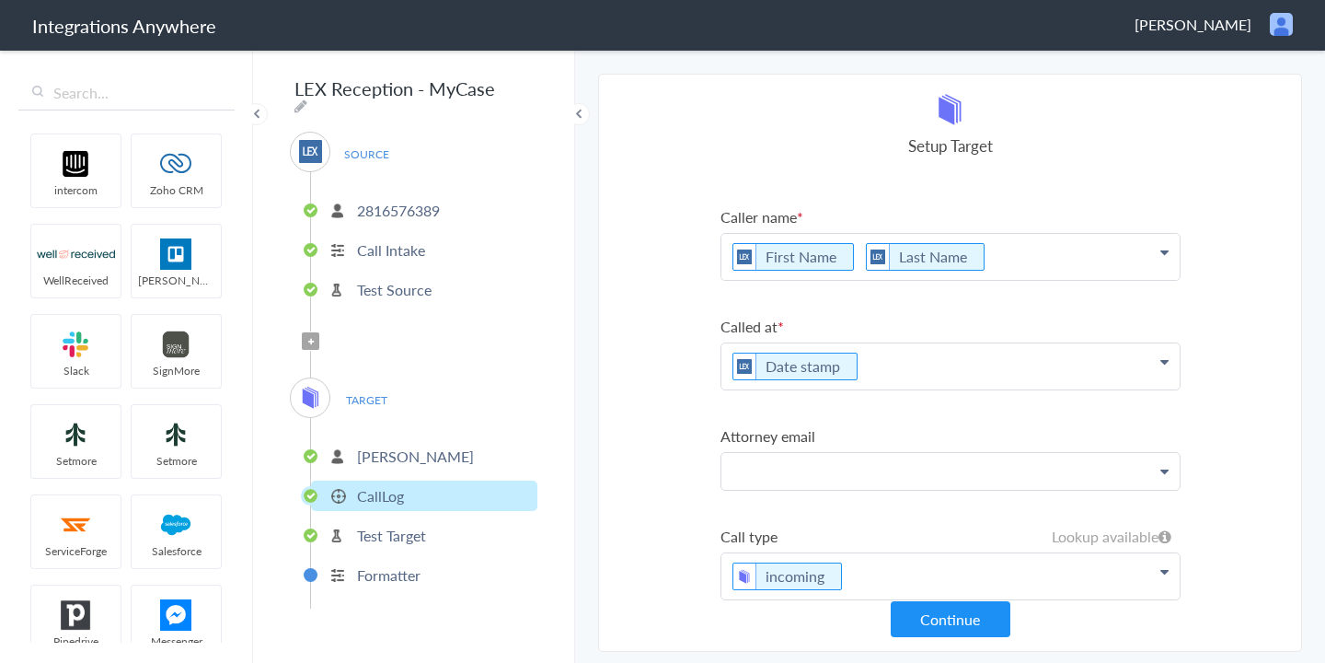
click at [1147, 453] on p at bounding box center [951, 471] width 458 height 37
click at [694, 402] on section "Select Account 2816576389 Rename Delete (4 minutes ago) + connect Continue Setu…" at bounding box center [950, 363] width 704 height 578
click at [968, 623] on button "Continue" at bounding box center [951, 619] width 120 height 36
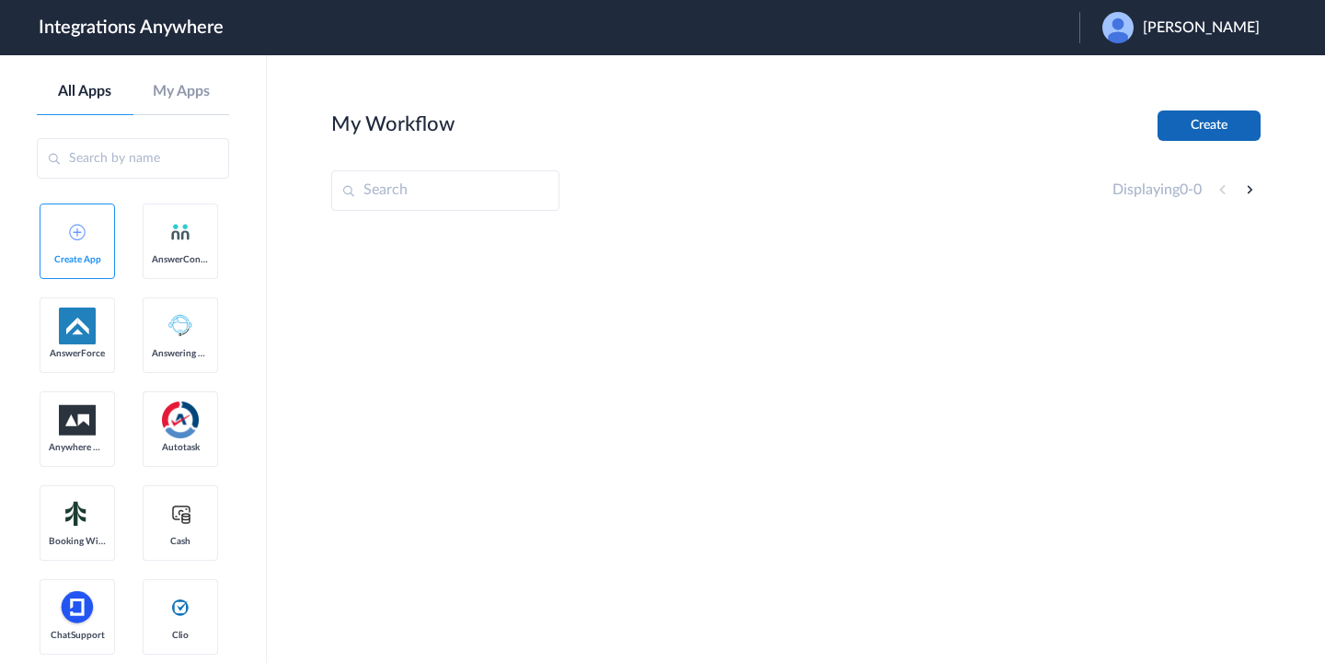
click at [1208, 121] on button "Create" at bounding box center [1209, 125] width 103 height 30
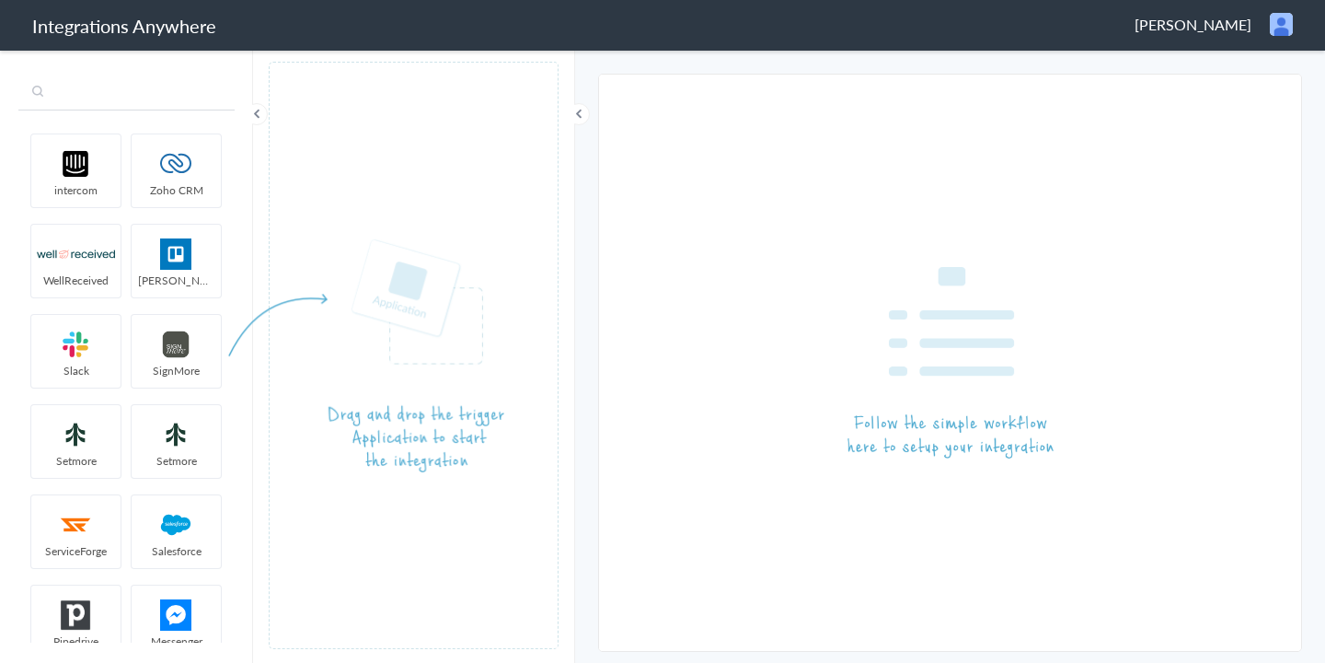
click at [111, 100] on input "text" at bounding box center [126, 92] width 216 height 35
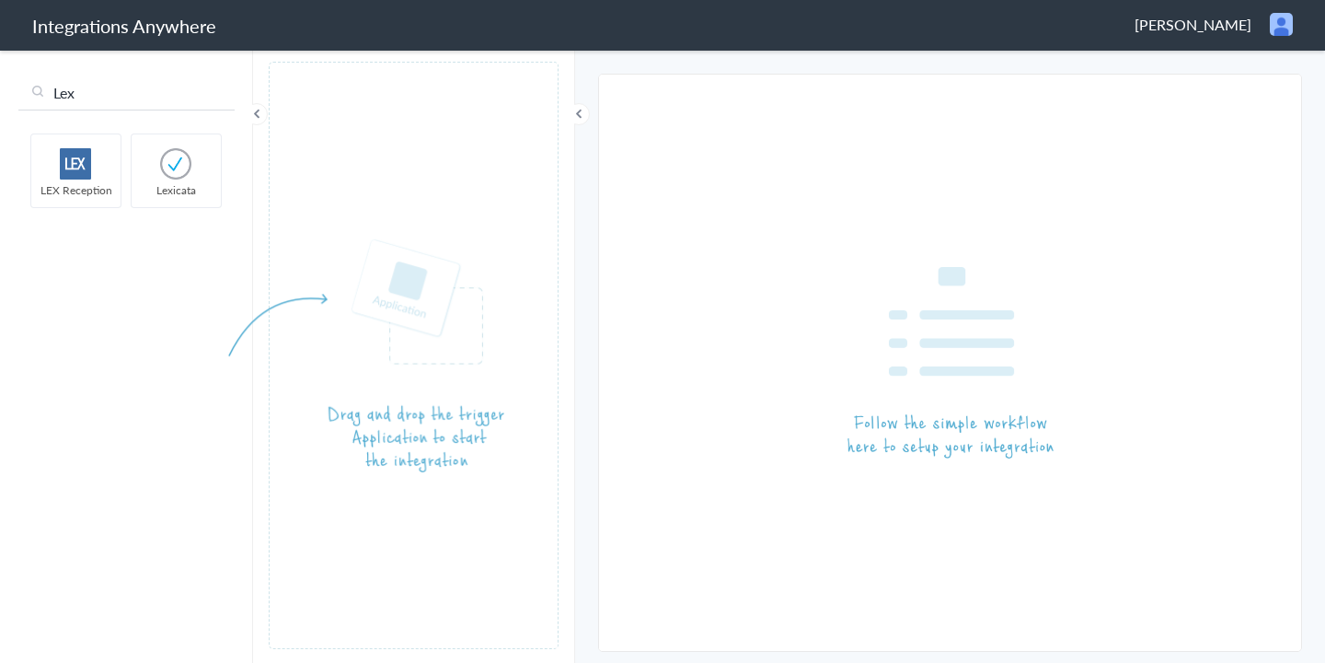
type input "Lex"
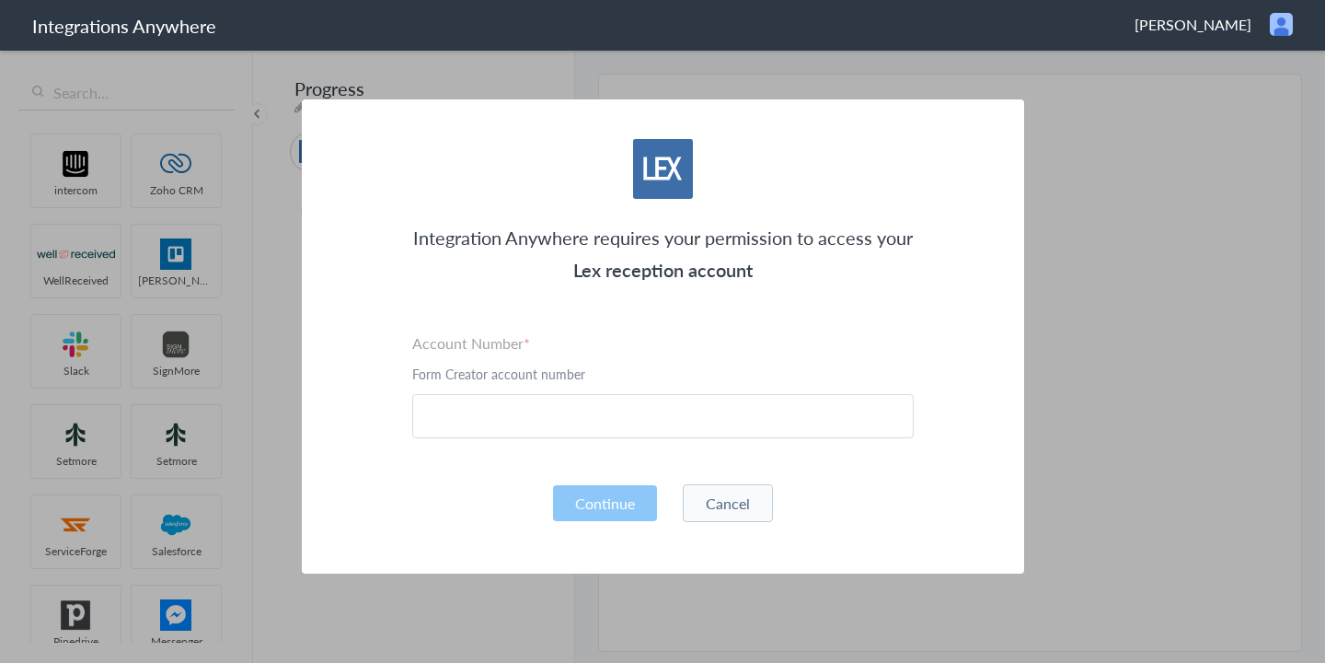
drag, startPoint x: 79, startPoint y: 171, endPoint x: 860, endPoint y: 0, distance: 799.1
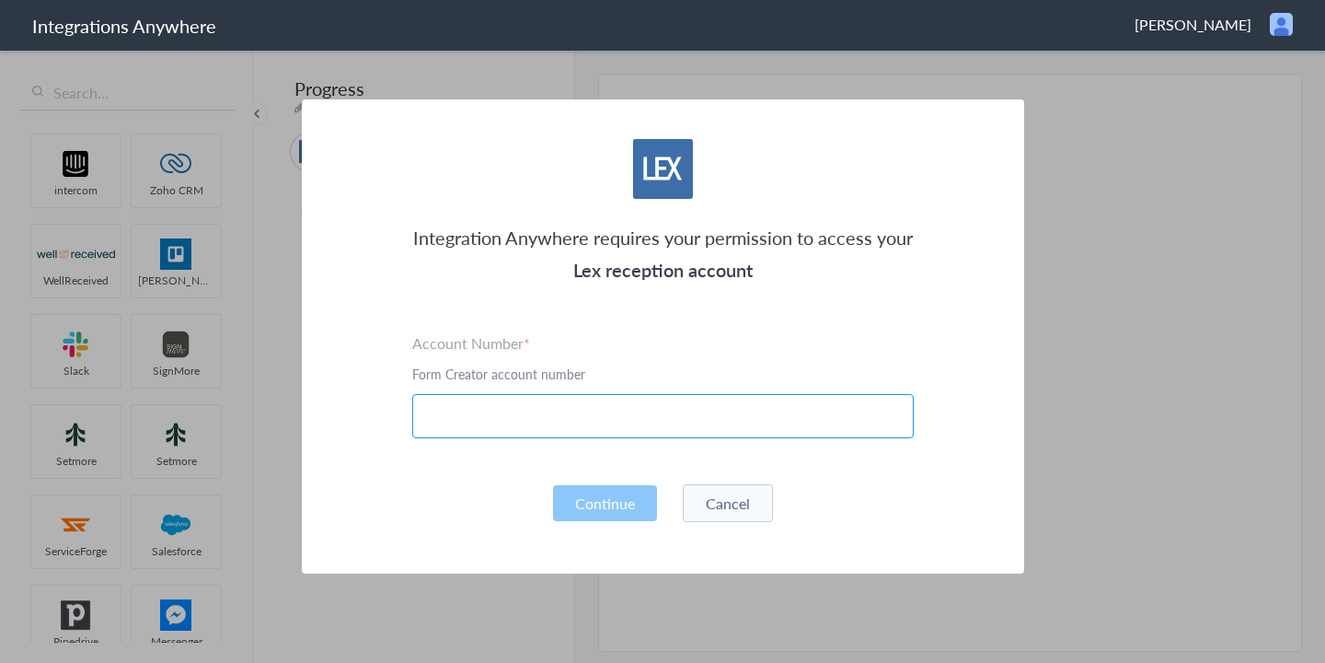
click at [566, 411] on input "text" at bounding box center [663, 416] width 502 height 44
paste input "1260011373"
type input "1260011373"
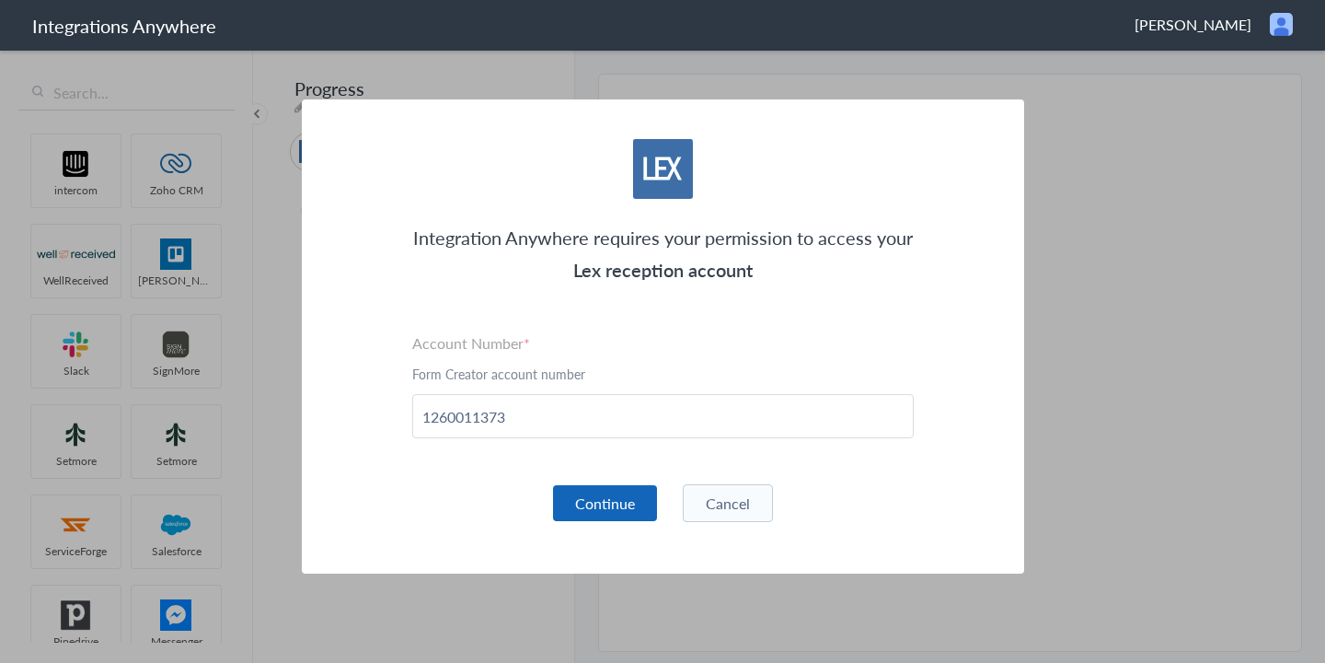
click at [596, 498] on button "Continue" at bounding box center [605, 503] width 104 height 36
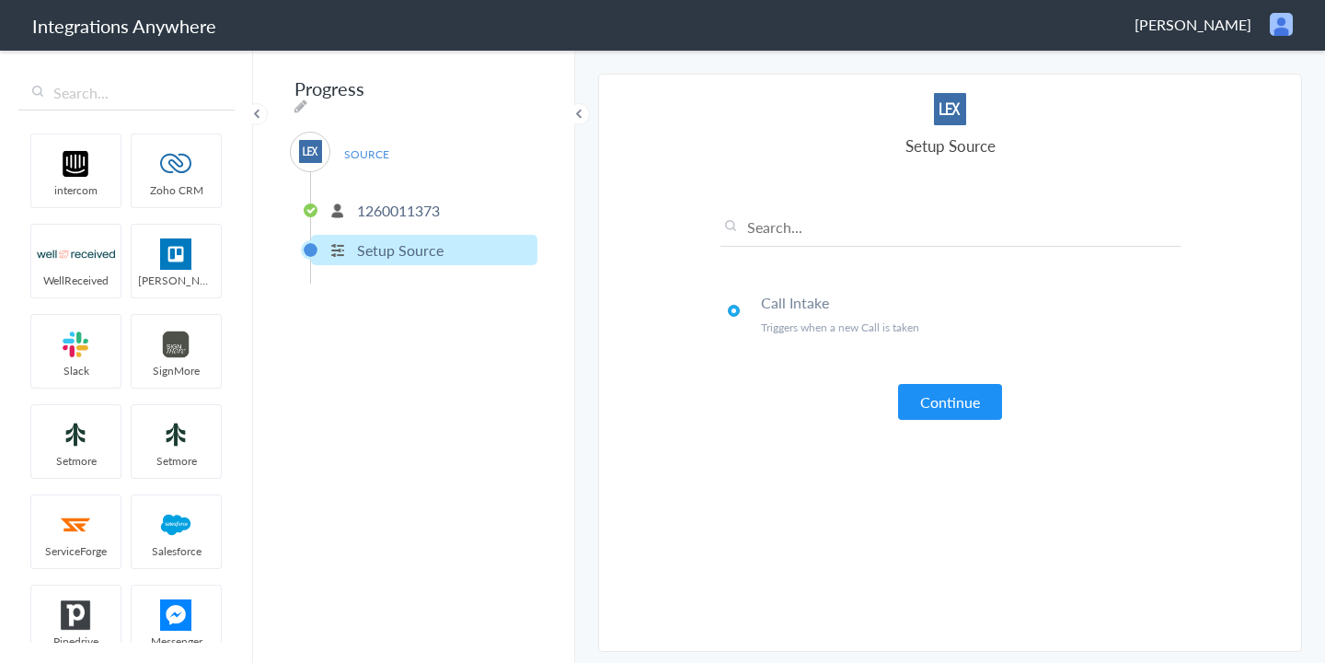
click at [968, 396] on button "Continue" at bounding box center [950, 402] width 104 height 36
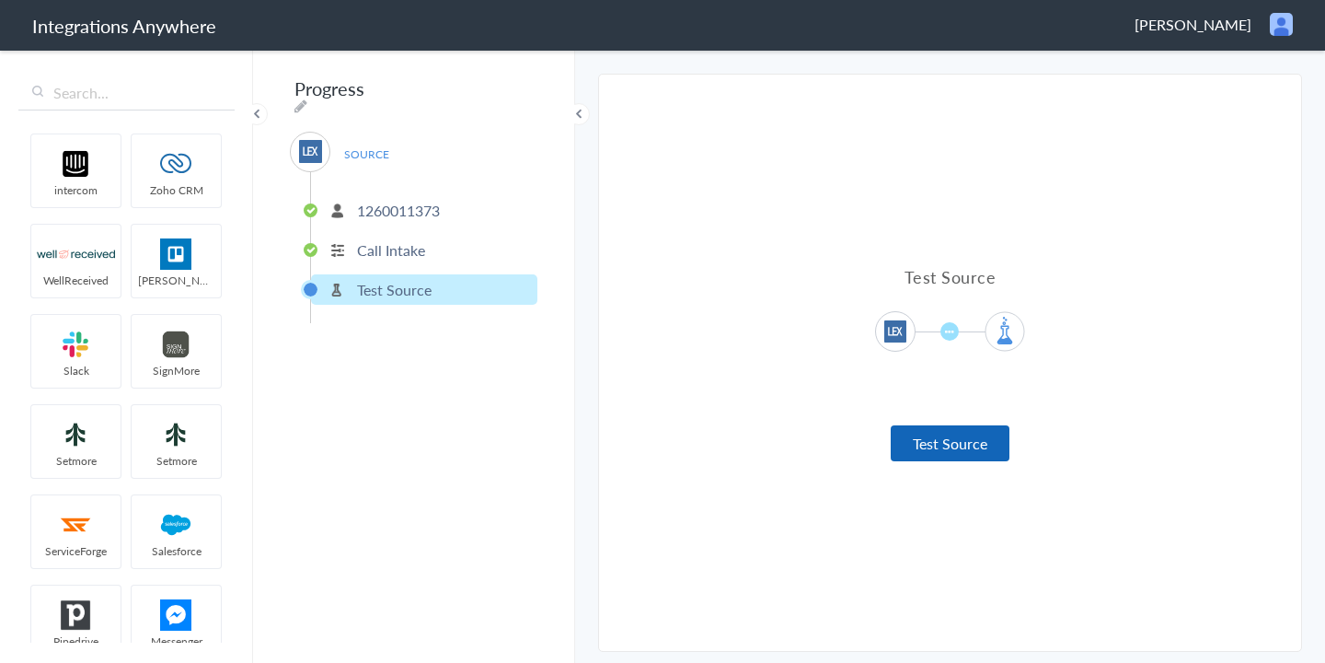
click at [958, 439] on button "Test Source" at bounding box center [950, 443] width 119 height 36
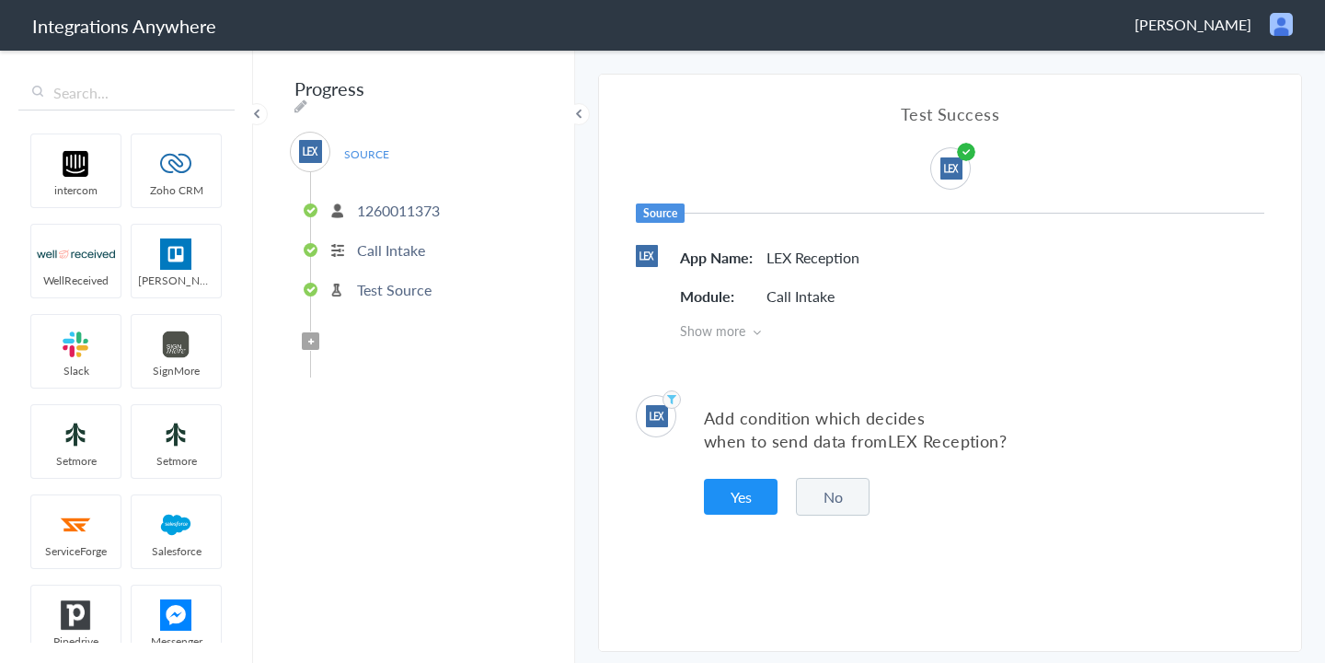
click at [844, 493] on button "No" at bounding box center [833, 497] width 74 height 38
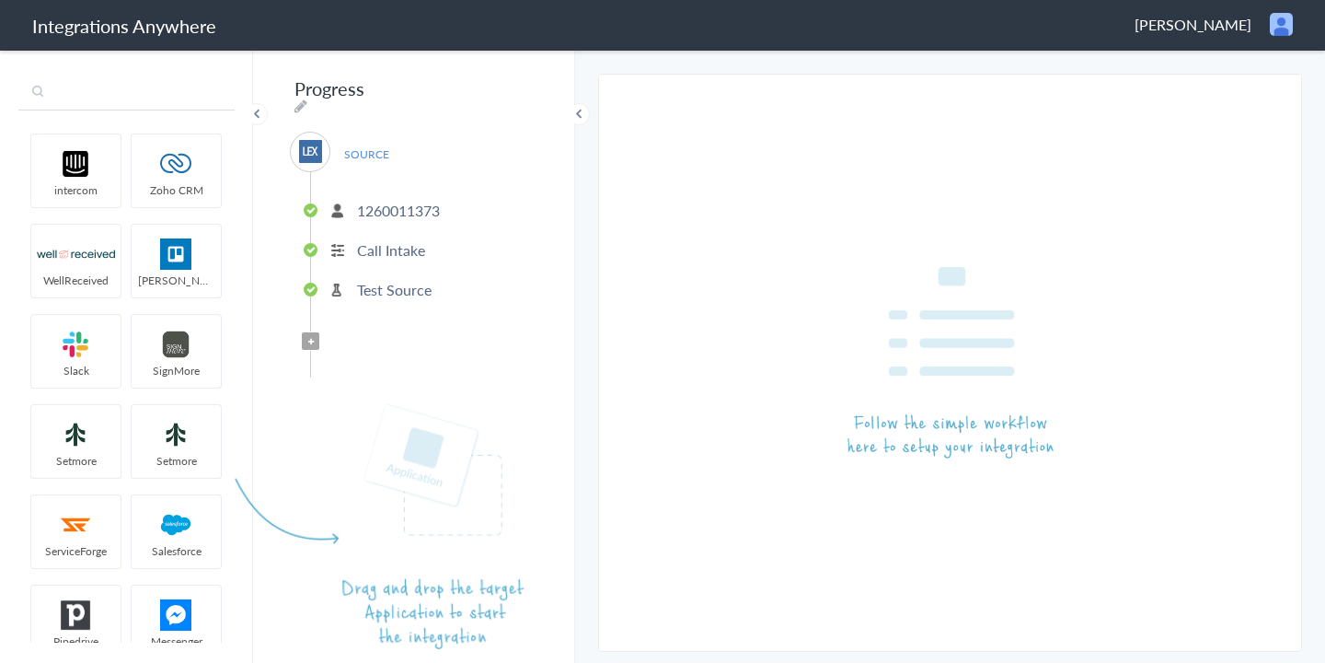
click at [149, 90] on input "text" at bounding box center [126, 92] width 216 height 35
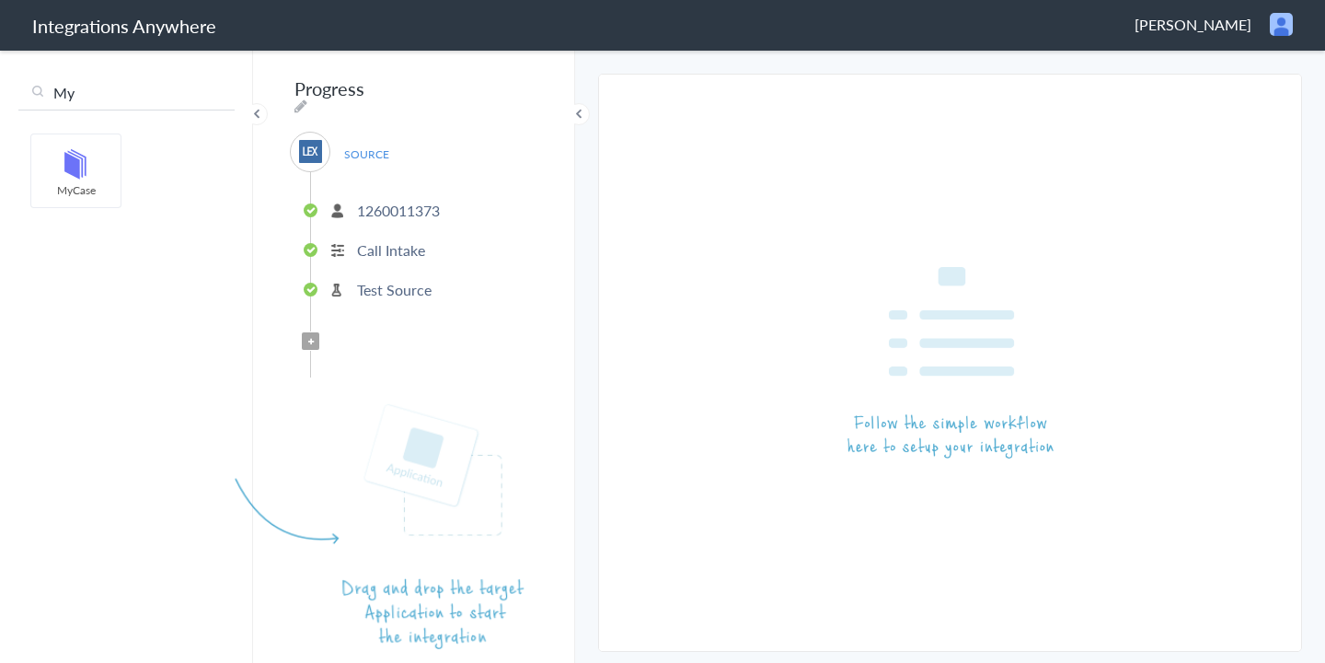
type input "My"
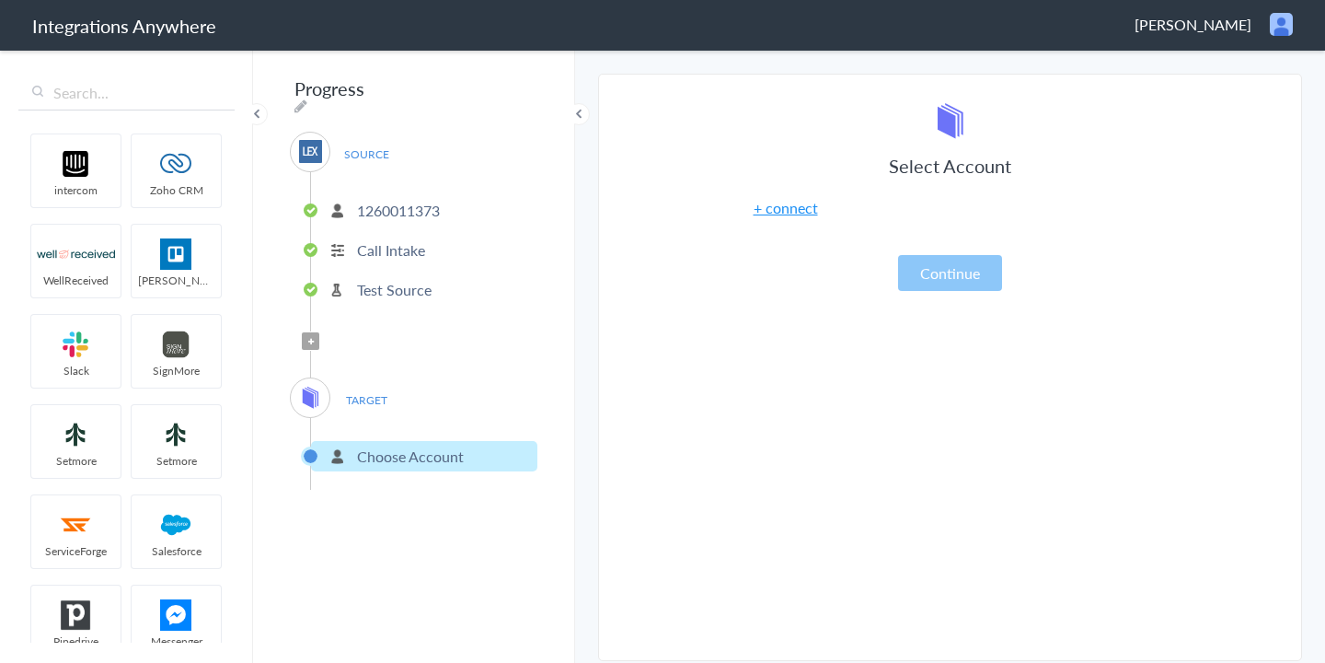
click at [785, 295] on article "Select Account + connect Continue" at bounding box center [951, 371] width 460 height 539
